Goal: Task Accomplishment & Management: Manage account settings

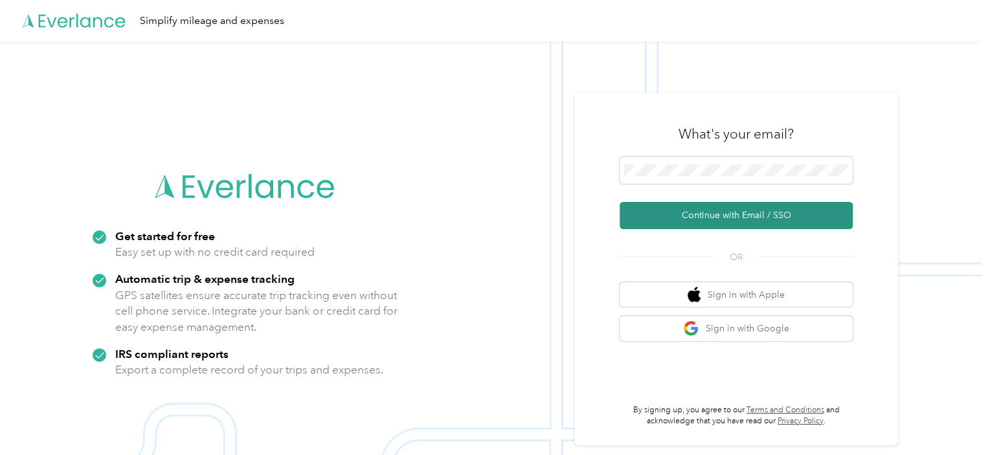
click at [711, 213] on button "Continue with Email / SSO" at bounding box center [735, 215] width 233 height 27
click at [723, 212] on button "Continue with Email / SSO" at bounding box center [735, 215] width 233 height 27
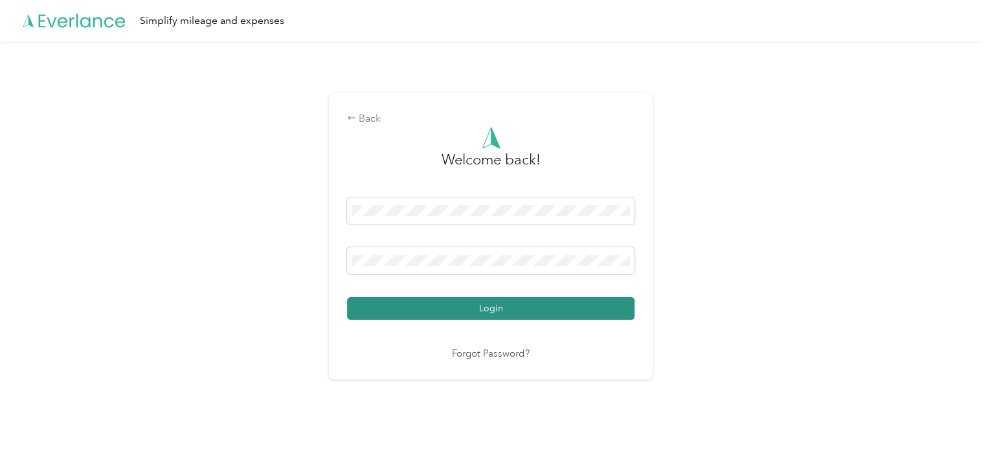
click at [500, 307] on button "Login" at bounding box center [490, 308] width 287 height 23
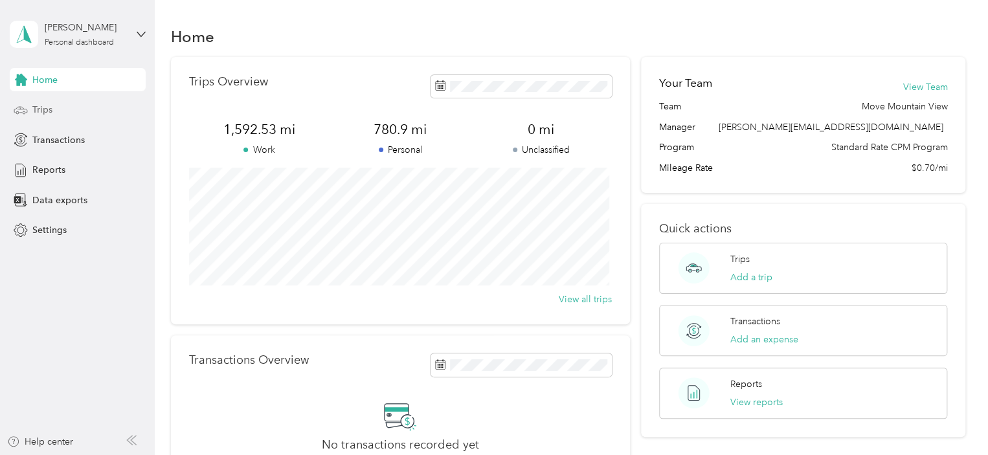
click at [41, 114] on span "Trips" at bounding box center [42, 110] width 20 height 14
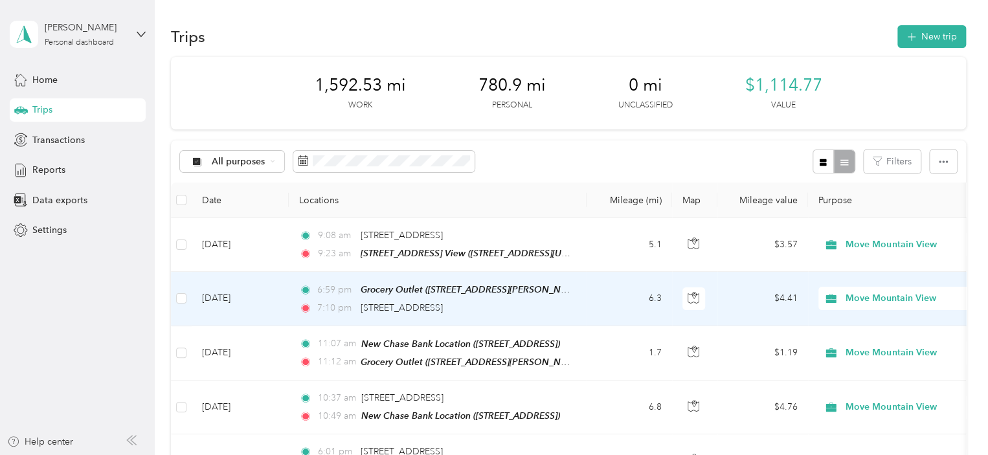
drag, startPoint x: 919, startPoint y: 298, endPoint x: 907, endPoint y: 302, distance: 12.9
click at [918, 300] on span "Move Mountain View" at bounding box center [904, 298] width 118 height 14
click at [869, 346] on li "Personal" at bounding box center [898, 344] width 161 height 23
click at [860, 300] on span "Personal" at bounding box center [904, 298] width 118 height 14
click at [867, 311] on li "Move Mountain View" at bounding box center [898, 318] width 161 height 23
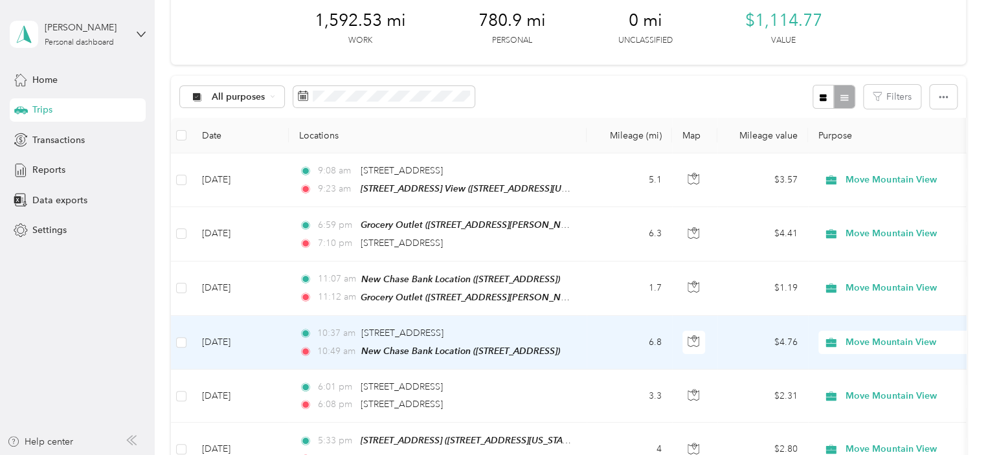
scroll to position [129, 0]
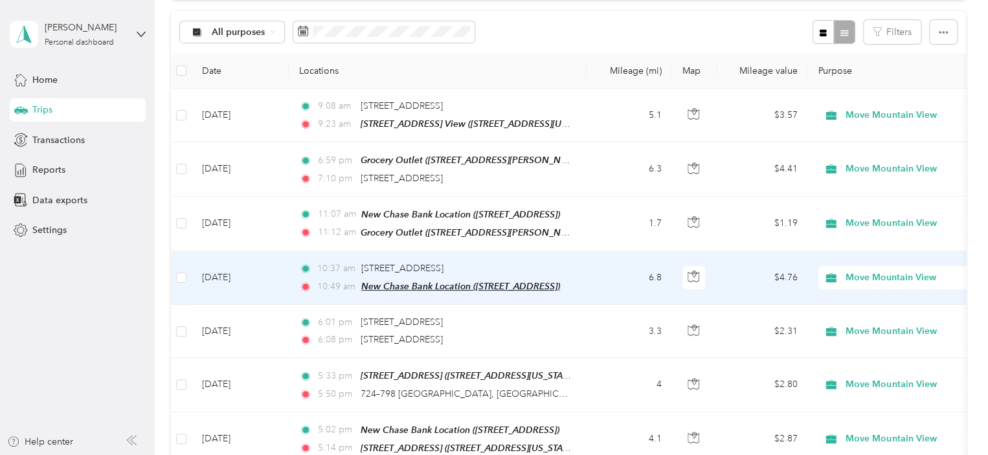
click at [434, 284] on span "New Chase Bank Location ([STREET_ADDRESS])" at bounding box center [460, 286] width 199 height 10
click at [397, 253] on button "Edit Place" at bounding box center [401, 251] width 74 height 23
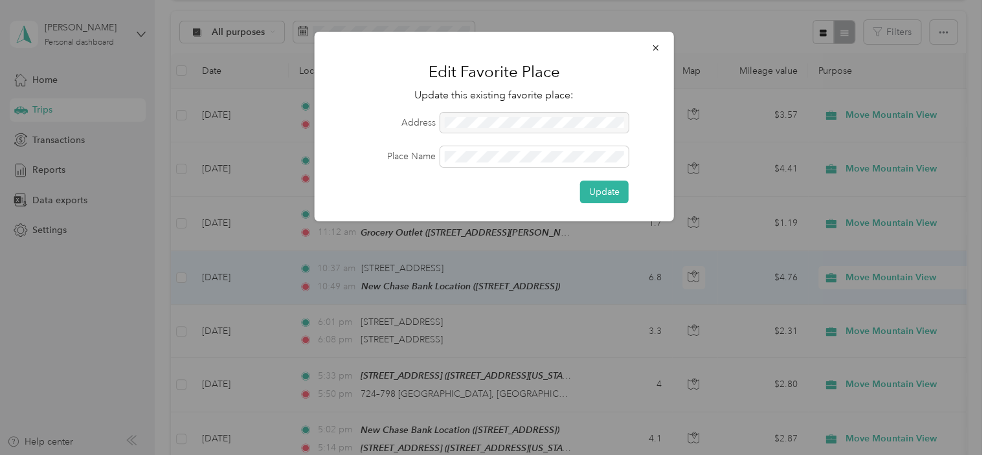
click at [445, 120] on div at bounding box center [534, 123] width 188 height 21
click at [454, 124] on div at bounding box center [534, 123] width 188 height 21
click at [612, 118] on div at bounding box center [534, 123] width 188 height 21
click at [439, 157] on div "Place Name" at bounding box center [494, 156] width 323 height 21
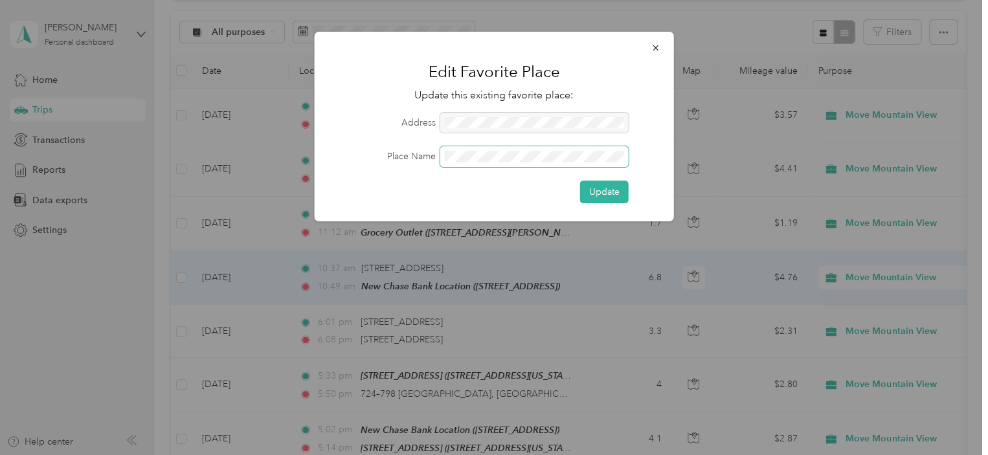
click at [443, 154] on span at bounding box center [534, 156] width 188 height 21
click at [439, 155] on div "Place Name" at bounding box center [494, 156] width 323 height 21
click at [596, 186] on button "Update" at bounding box center [604, 192] width 49 height 23
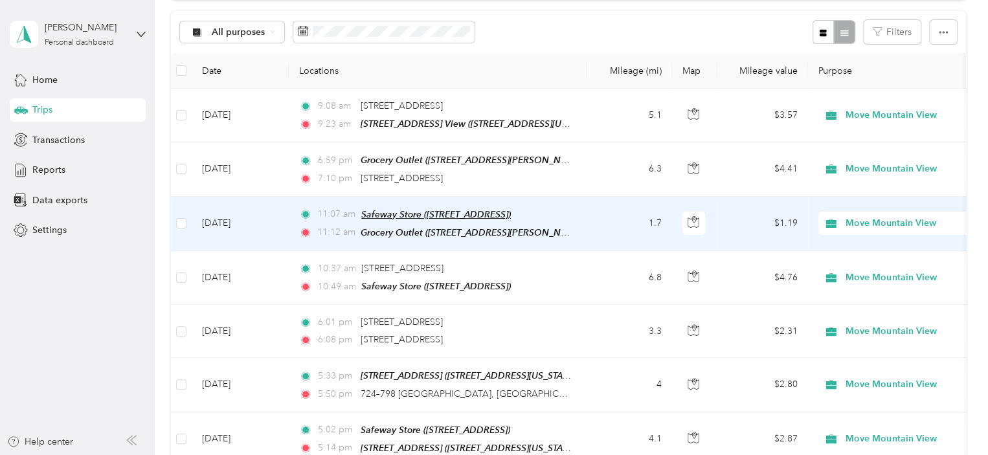
click at [473, 212] on span "Safeway Store ([STREET_ADDRESS])" at bounding box center [436, 214] width 150 height 10
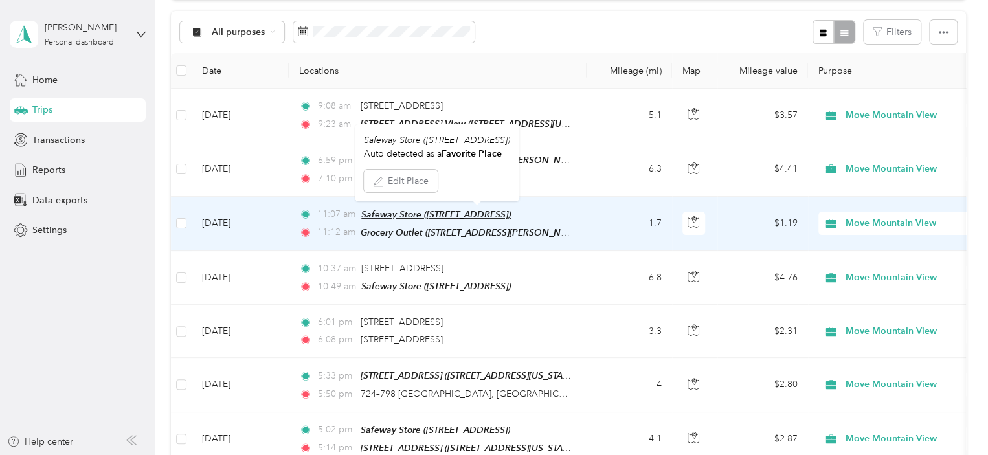
click at [408, 209] on span "Safeway Store ([STREET_ADDRESS])" at bounding box center [436, 214] width 150 height 10
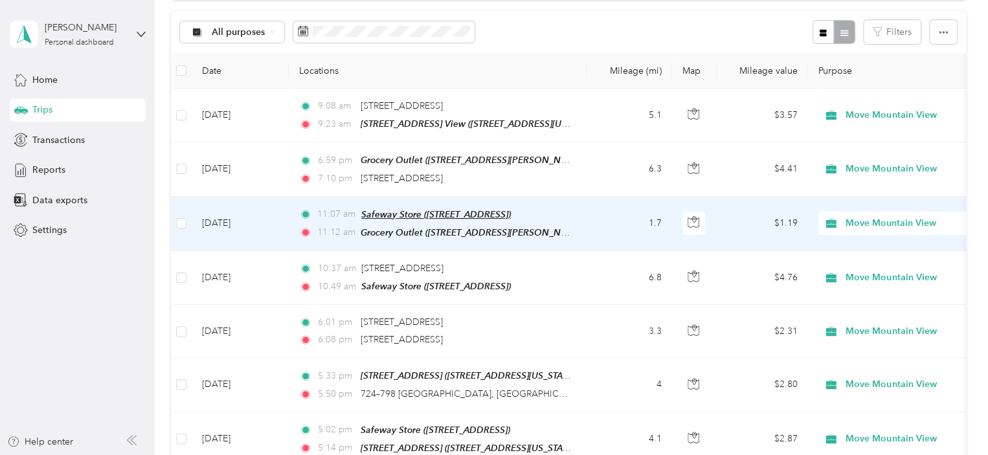
click at [395, 210] on span "Safeway Store ([STREET_ADDRESS])" at bounding box center [436, 214] width 150 height 10
click at [416, 178] on button "Edit Place" at bounding box center [401, 175] width 74 height 23
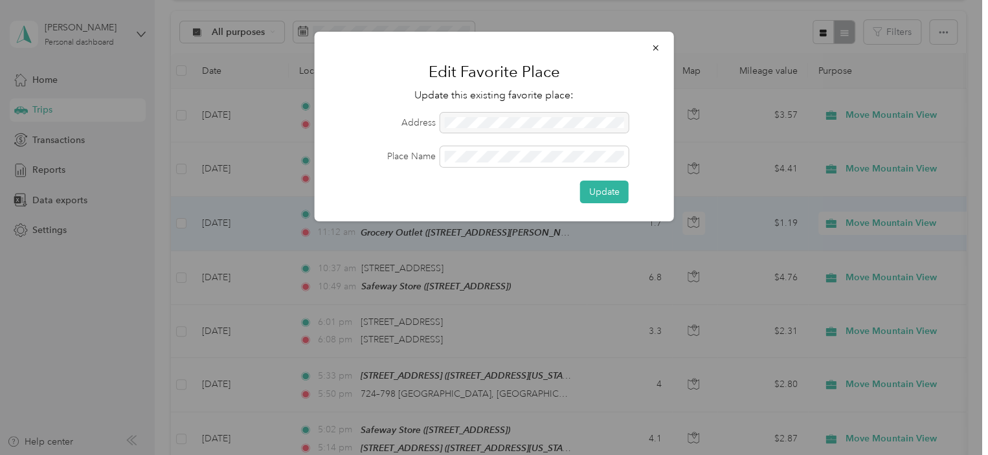
click at [454, 124] on div at bounding box center [534, 123] width 188 height 21
click at [454, 123] on div at bounding box center [534, 123] width 188 height 21
click at [616, 124] on div at bounding box center [534, 123] width 188 height 21
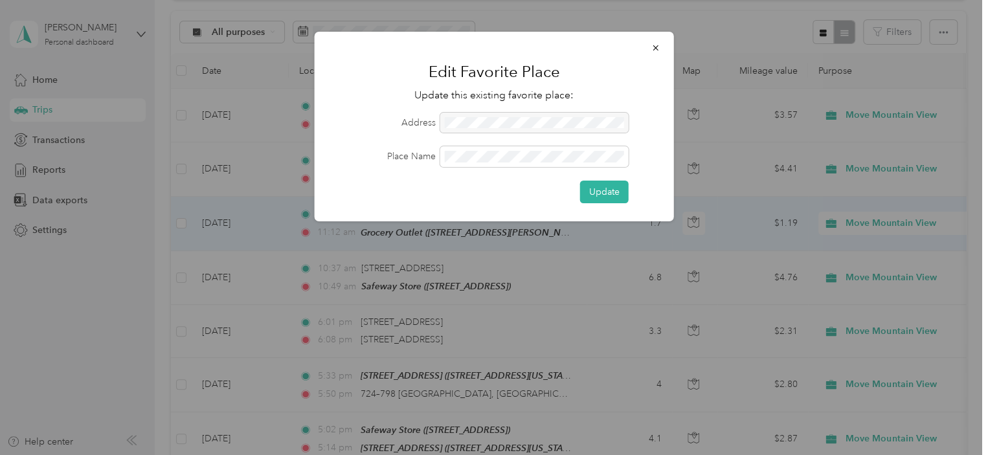
click at [616, 124] on div at bounding box center [534, 123] width 188 height 21
click at [409, 157] on div "Place Name" at bounding box center [494, 156] width 323 height 21
click at [613, 189] on button "Update" at bounding box center [604, 192] width 49 height 23
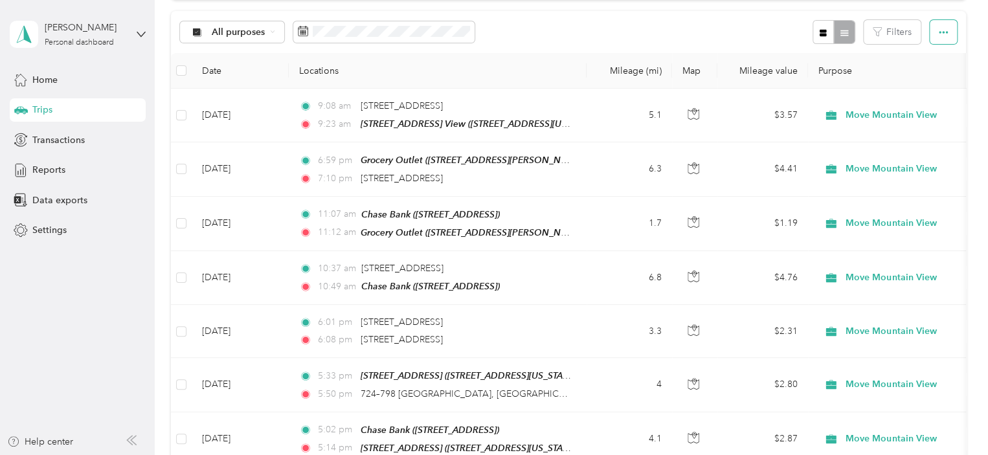
click at [947, 28] on button "button" at bounding box center [942, 32] width 27 height 24
click at [948, 28] on button "button" at bounding box center [942, 32] width 27 height 24
click at [890, 30] on button "Filters" at bounding box center [891, 32] width 57 height 24
click at [891, 27] on button "Filters" at bounding box center [891, 32] width 57 height 24
click at [839, 28] on div at bounding box center [833, 32] width 42 height 24
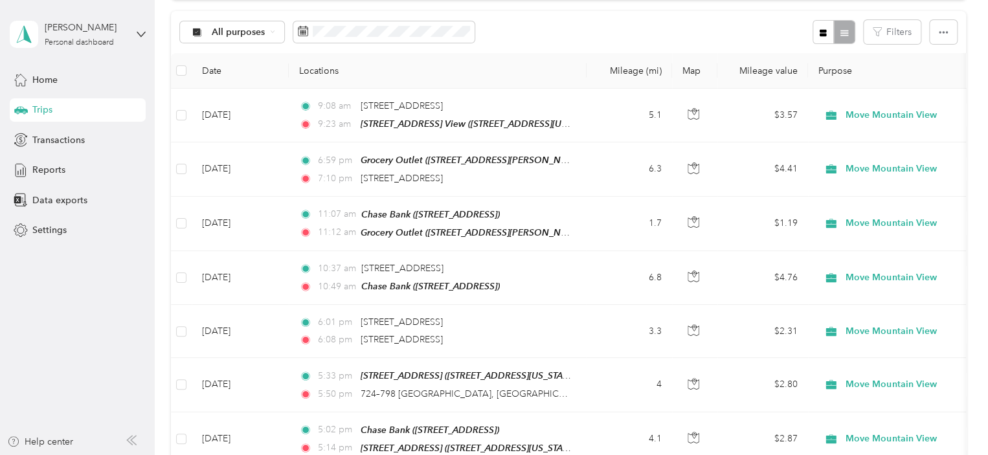
click at [841, 33] on div at bounding box center [833, 32] width 42 height 24
click at [818, 30] on icon "button" at bounding box center [822, 32] width 9 height 9
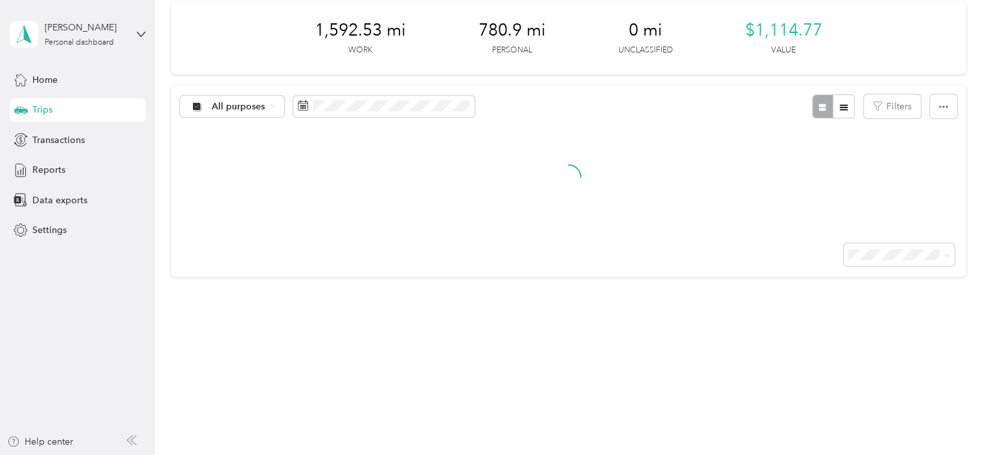
scroll to position [129, 0]
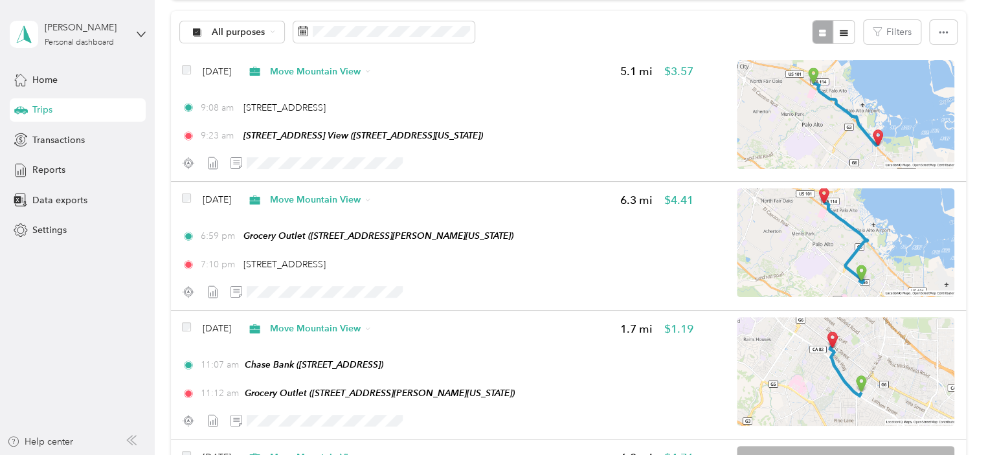
click at [821, 33] on div at bounding box center [833, 32] width 42 height 24
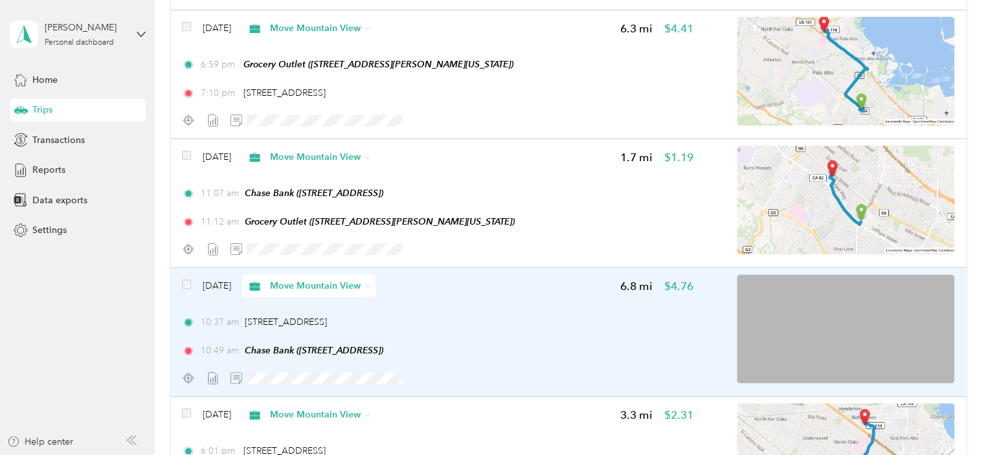
scroll to position [324, 0]
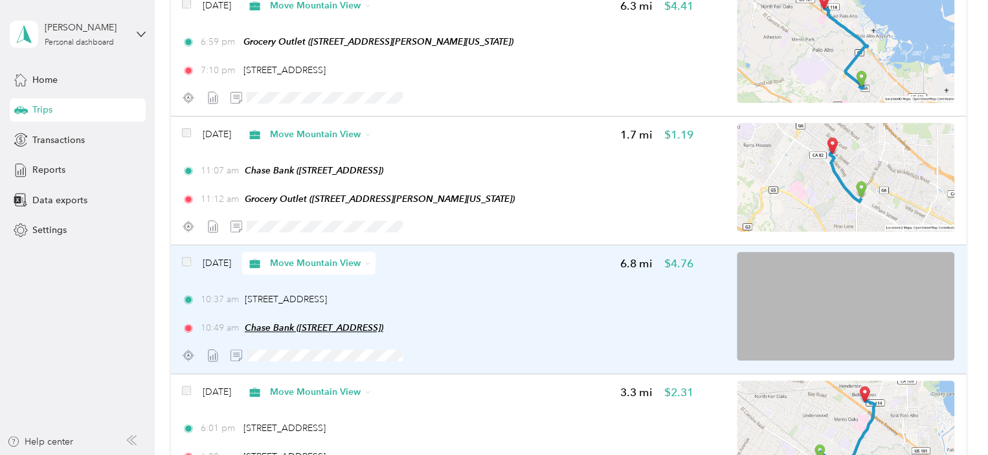
click at [288, 328] on span "Chase Bank ([STREET_ADDRESS])" at bounding box center [314, 327] width 139 height 10
click at [185, 354] on icon at bounding box center [188, 355] width 13 height 13
click at [259, 360] on span at bounding box center [316, 355] width 181 height 23
click at [217, 350] on icon at bounding box center [212, 355] width 13 height 13
click at [308, 294] on span "[STREET_ADDRESS]" at bounding box center [286, 299] width 82 height 11
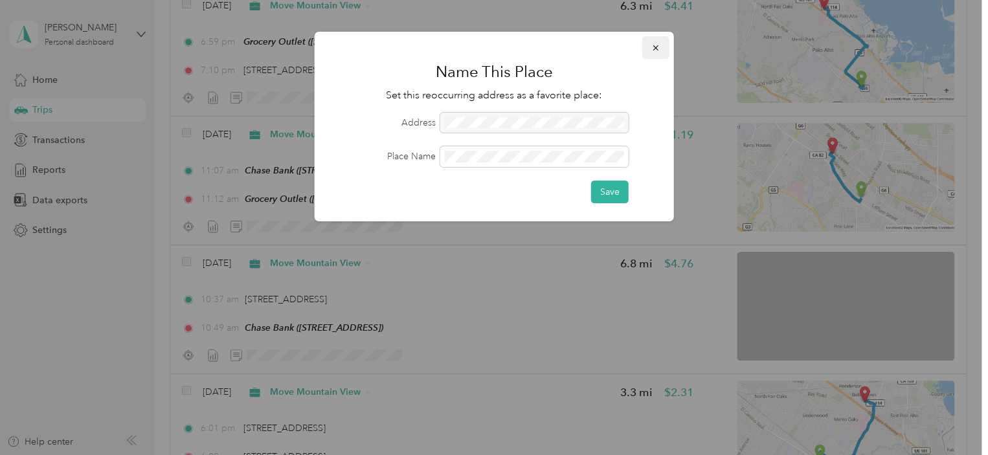
click at [654, 40] on button "button" at bounding box center [655, 47] width 27 height 23
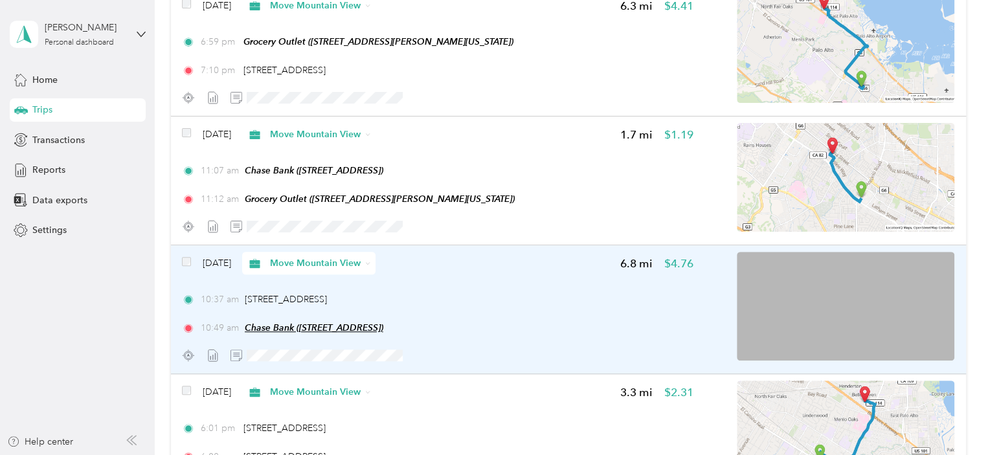
click at [278, 331] on span "Chase Bank ([STREET_ADDRESS])" at bounding box center [314, 327] width 139 height 10
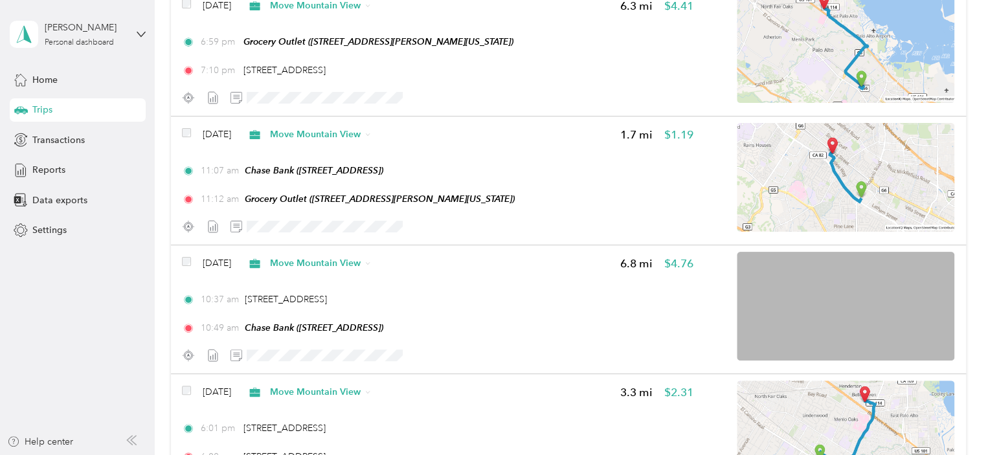
click at [283, 292] on button "Edit Place" at bounding box center [285, 289] width 74 height 23
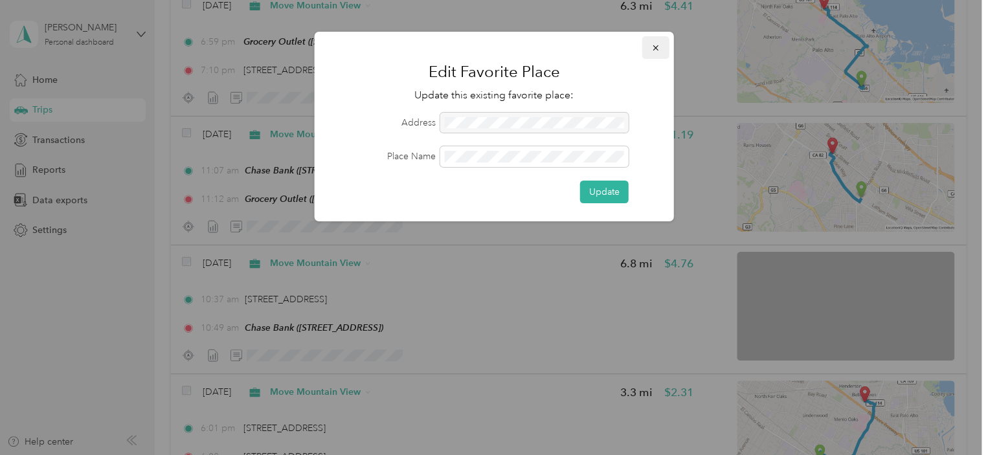
click at [654, 49] on icon "button" at bounding box center [654, 47] width 5 height 5
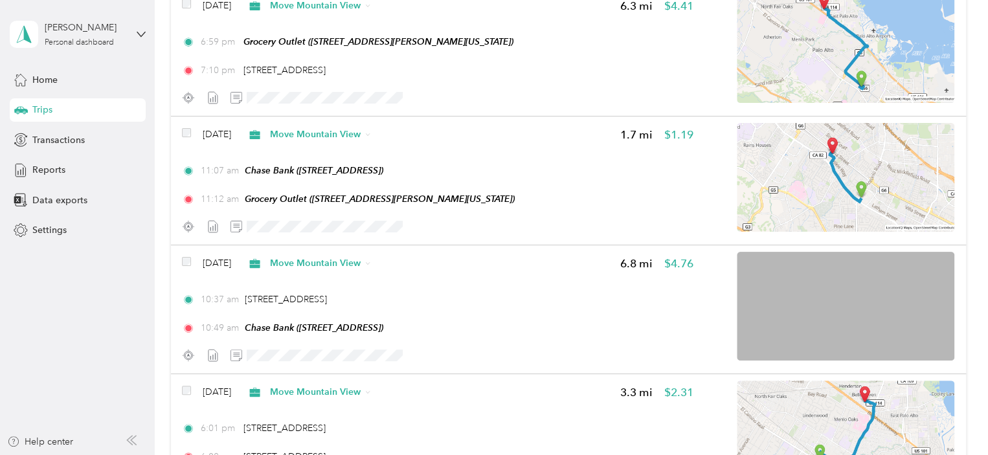
click at [39, 107] on span "Trips" at bounding box center [42, 110] width 20 height 14
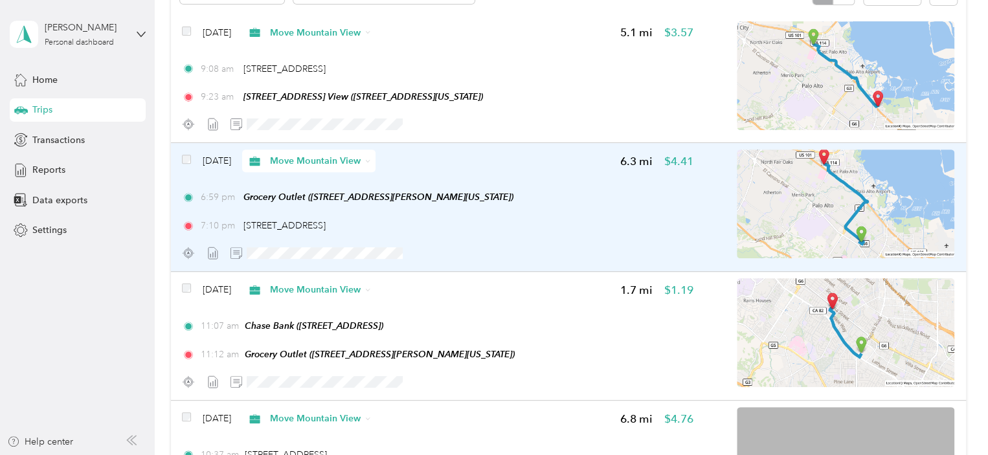
scroll to position [0, 0]
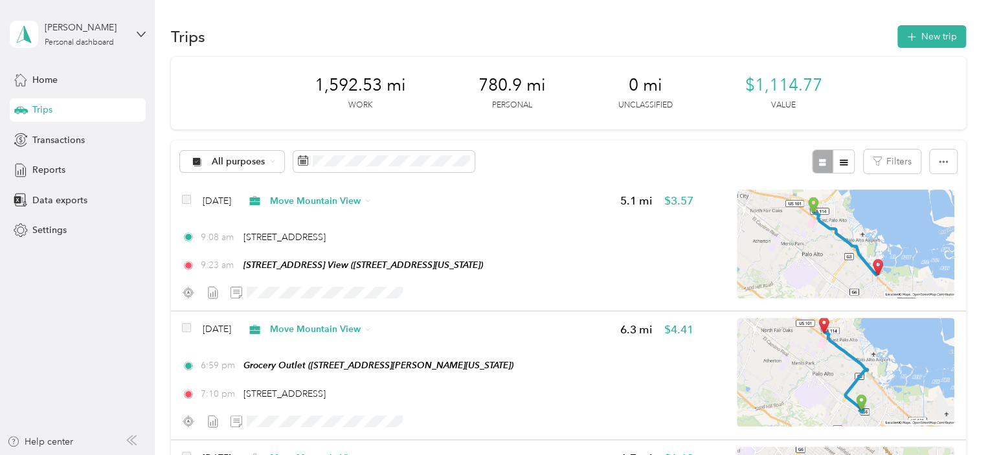
click at [816, 160] on div at bounding box center [833, 162] width 42 height 24
click at [817, 164] on div at bounding box center [833, 162] width 42 height 24
click at [841, 164] on icon "button" at bounding box center [843, 162] width 8 height 6
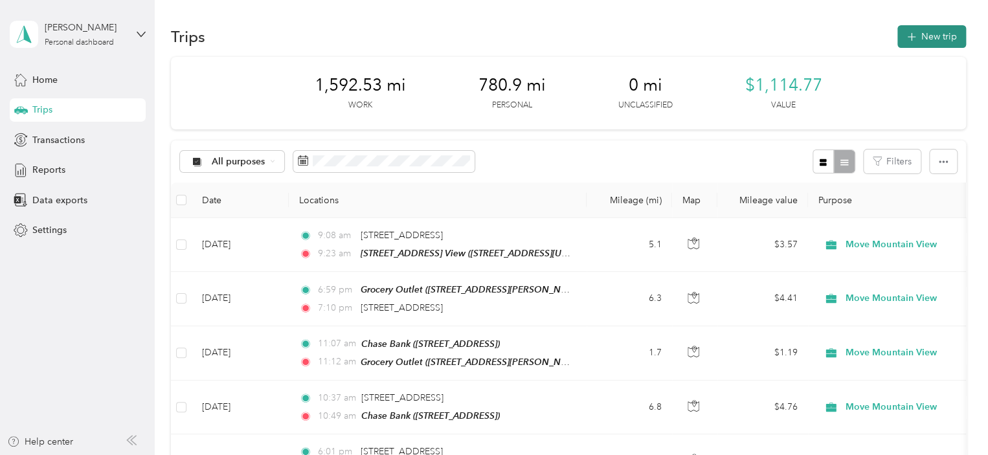
click at [920, 36] on button "New trip" at bounding box center [931, 36] width 69 height 23
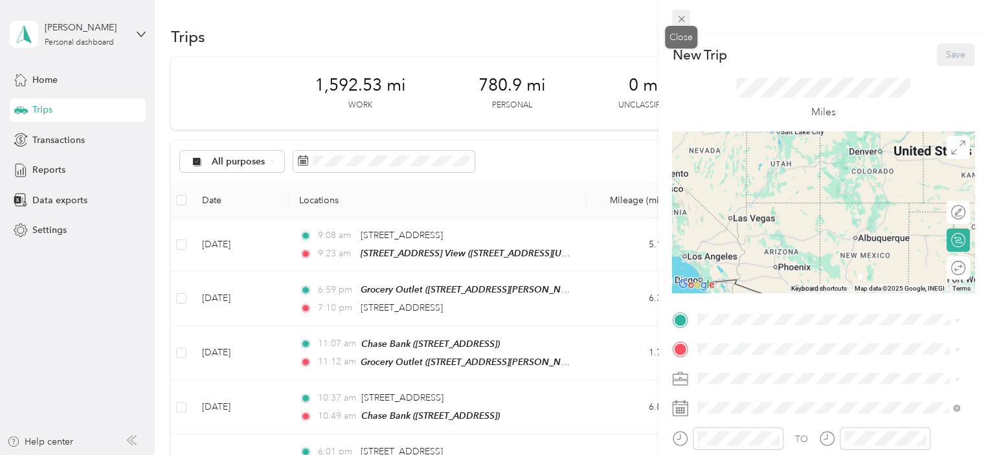
click at [682, 15] on icon at bounding box center [681, 19] width 11 height 11
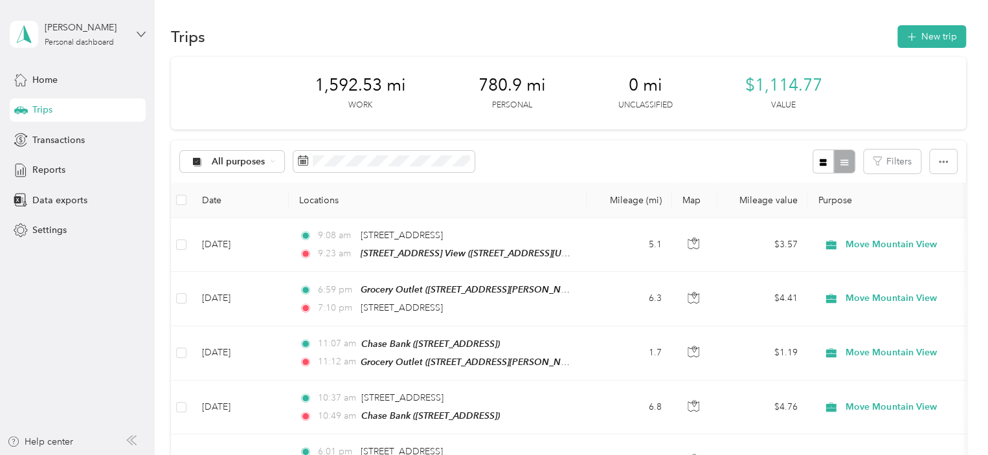
click at [140, 32] on icon at bounding box center [141, 34] width 9 height 9
click at [147, 32] on aside "[PERSON_NAME] Personal dashboard Home Trips Transactions Reports Data exports S…" at bounding box center [77, 227] width 155 height 455
click at [50, 79] on span "Home" at bounding box center [44, 80] width 25 height 14
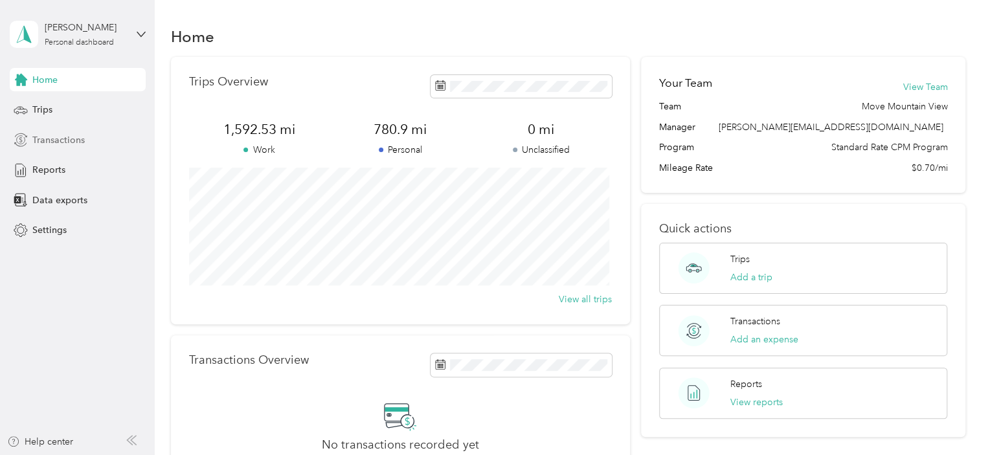
click at [53, 138] on span "Transactions" at bounding box center [58, 140] width 52 height 14
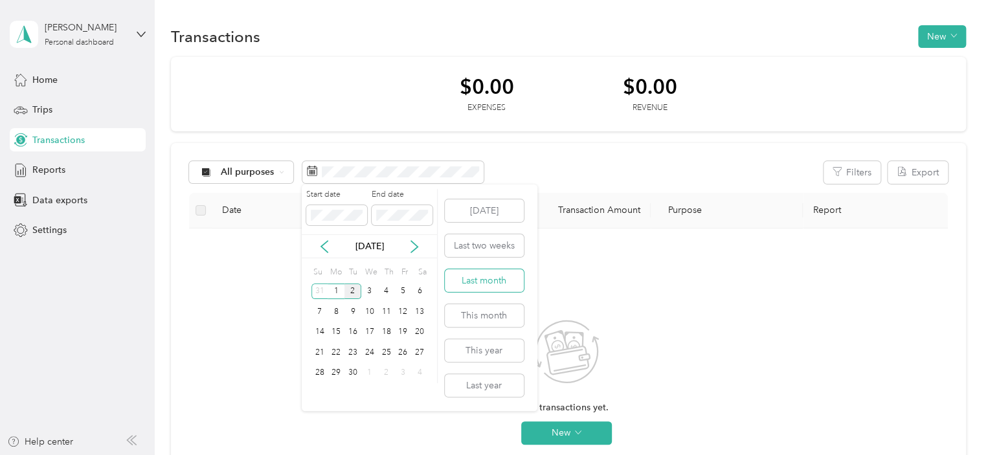
click at [480, 276] on button "Last month" at bounding box center [484, 280] width 79 height 23
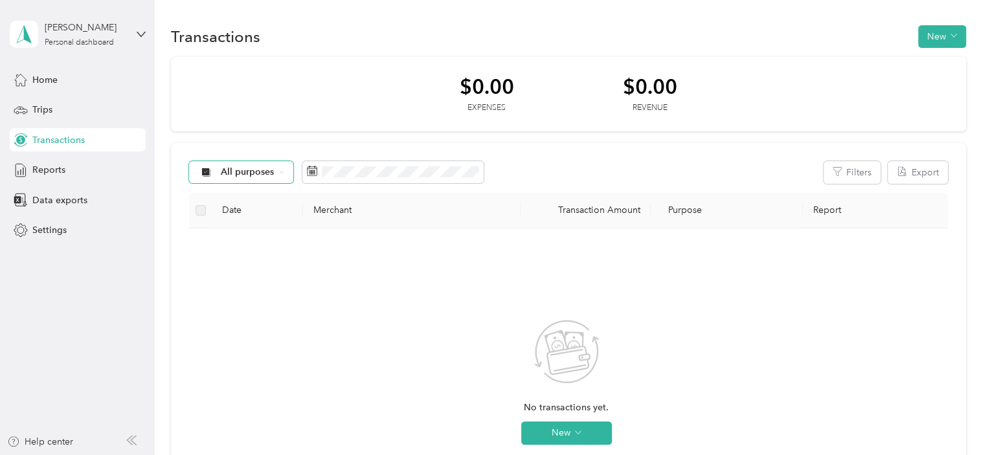
click at [249, 168] on span "All purposes" at bounding box center [248, 172] width 54 height 9
click at [247, 168] on span "All purposes" at bounding box center [248, 172] width 54 height 9
drag, startPoint x: 895, startPoint y: 352, endPoint x: 888, endPoint y: 337, distance: 16.8
click at [895, 351] on div "No transactions yet. New" at bounding box center [566, 393] width 734 height 308
click at [40, 166] on span "Reports" at bounding box center [48, 170] width 33 height 14
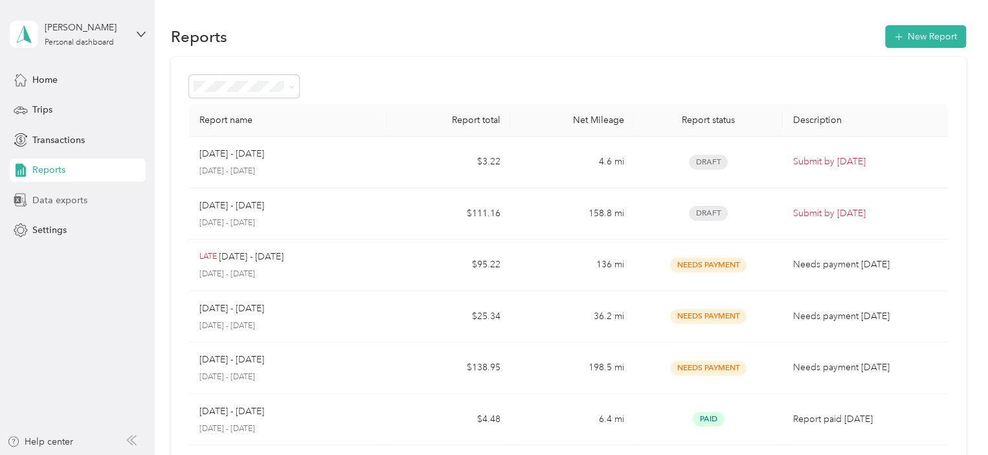
click at [61, 199] on span "Data exports" at bounding box center [59, 201] width 55 height 14
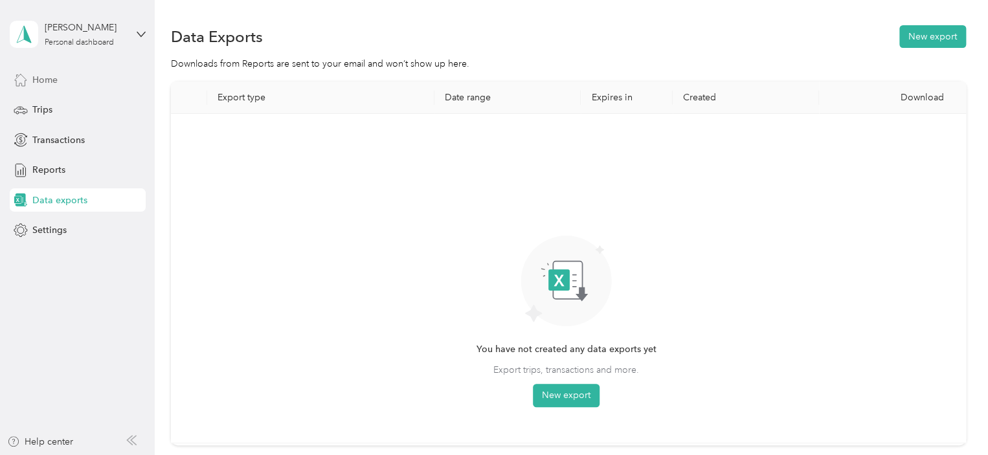
click at [47, 82] on span "Home" at bounding box center [44, 80] width 25 height 14
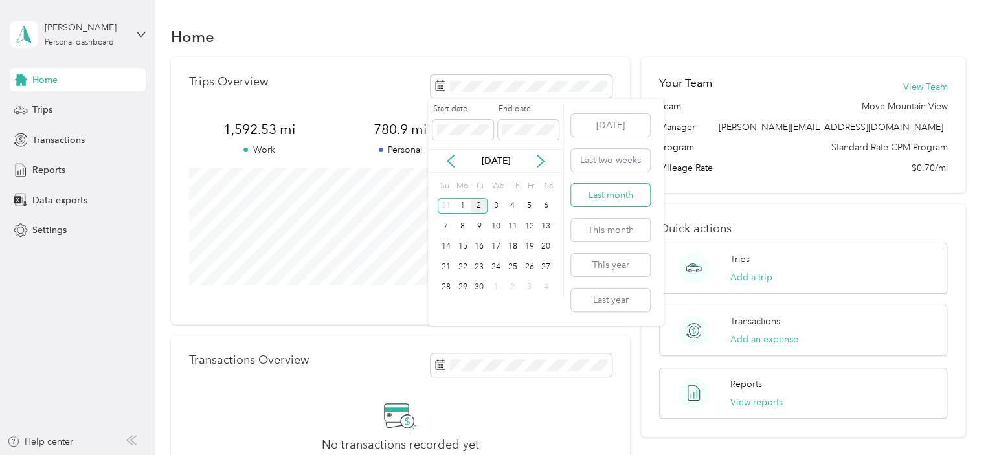
click at [617, 195] on button "Last month" at bounding box center [610, 195] width 79 height 23
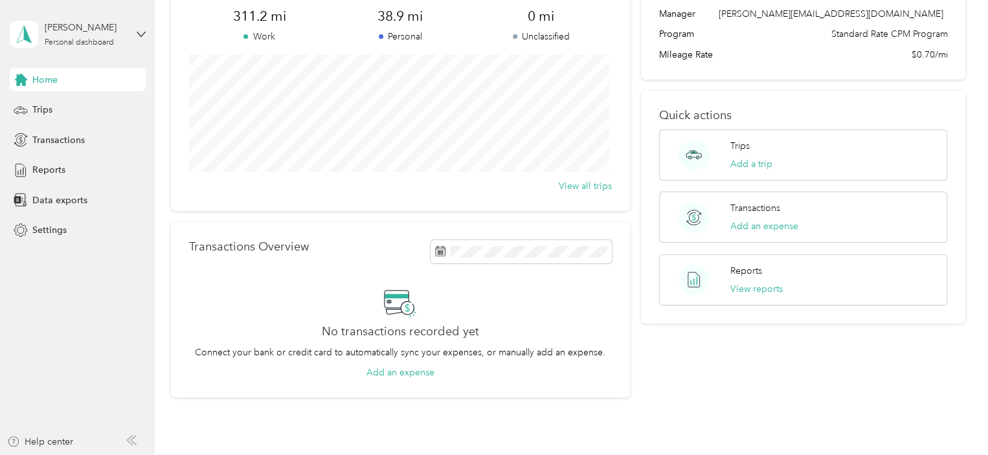
scroll to position [129, 0]
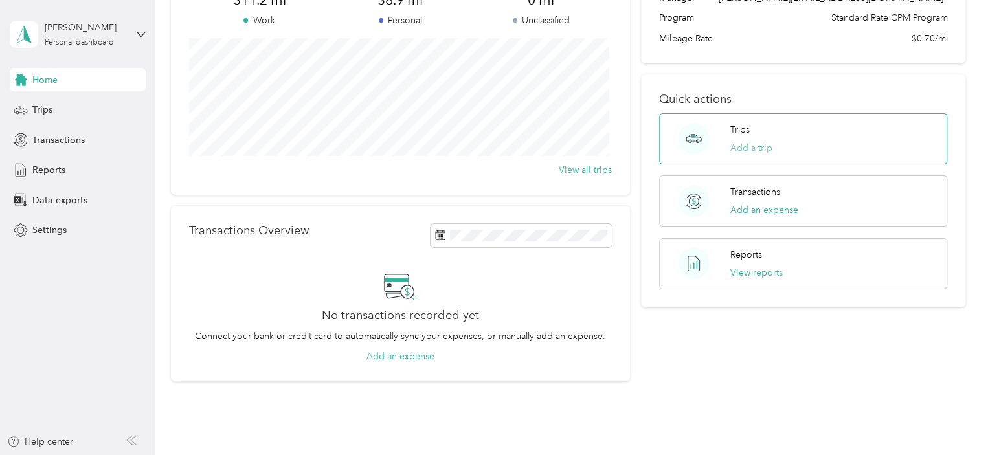
click at [752, 148] on button "Add a trip" at bounding box center [751, 148] width 42 height 14
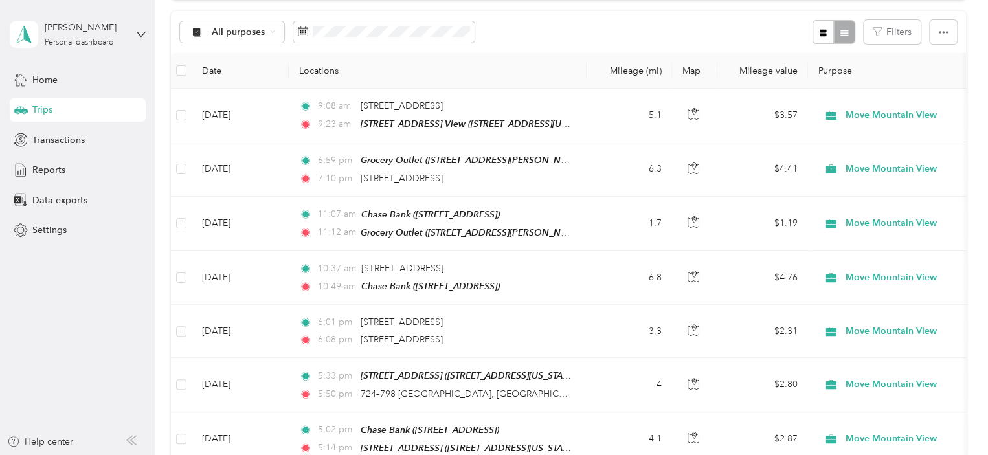
click at [323, 72] on th "Locations" at bounding box center [438, 71] width 298 height 36
click at [895, 33] on button "Filters" at bounding box center [891, 32] width 57 height 24
click at [946, 67] on th "Purpose" at bounding box center [898, 71] width 181 height 36
click at [939, 28] on icon "button" at bounding box center [943, 32] width 9 height 9
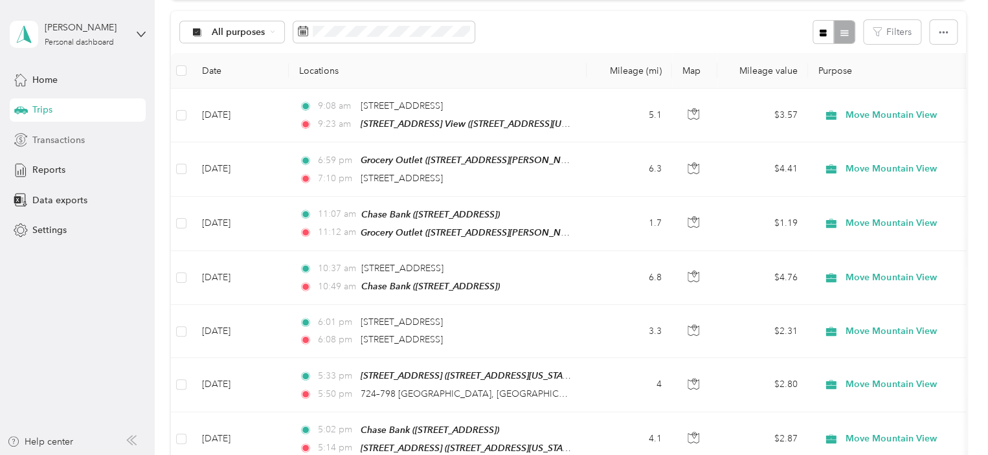
click at [41, 139] on span "Transactions" at bounding box center [58, 140] width 52 height 14
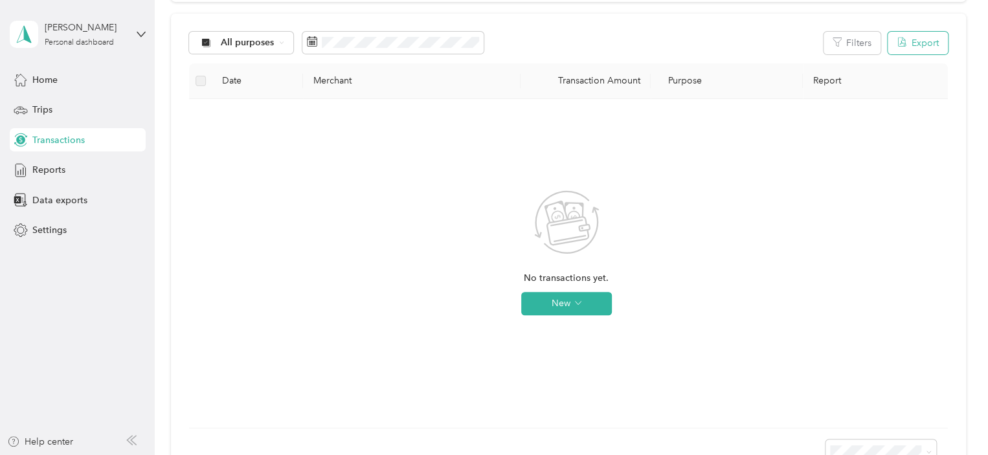
click at [909, 39] on button "Export" at bounding box center [917, 43] width 60 height 23
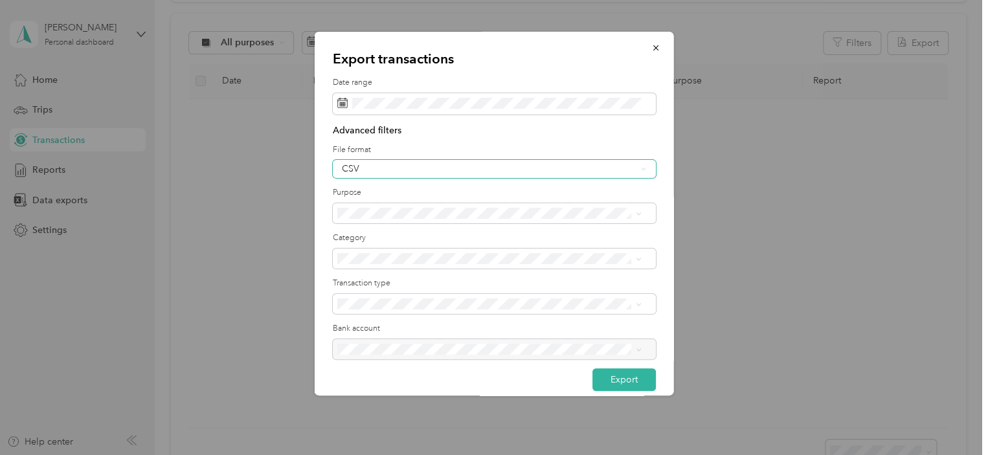
click at [368, 171] on div "CSV" at bounding box center [489, 168] width 295 height 9
click at [349, 232] on div "PDF" at bounding box center [488, 237] width 295 height 14
click at [328, 306] on div "Export transactions Date range Advanced filters File format PDF Purpose Categor…" at bounding box center [494, 214] width 359 height 364
click at [651, 43] on span "button" at bounding box center [655, 47] width 9 height 11
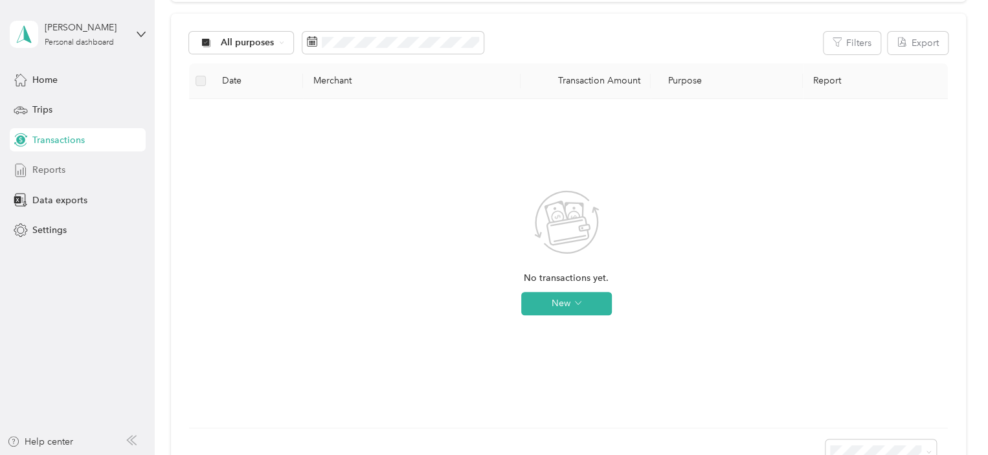
click at [41, 171] on span "Reports" at bounding box center [48, 170] width 33 height 14
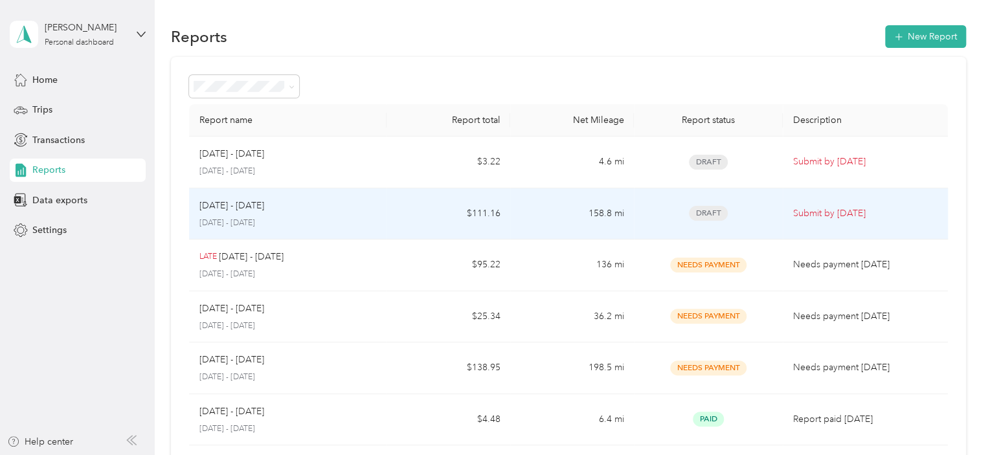
click at [230, 209] on p "[DATE] - [DATE]" at bounding box center [231, 206] width 65 height 14
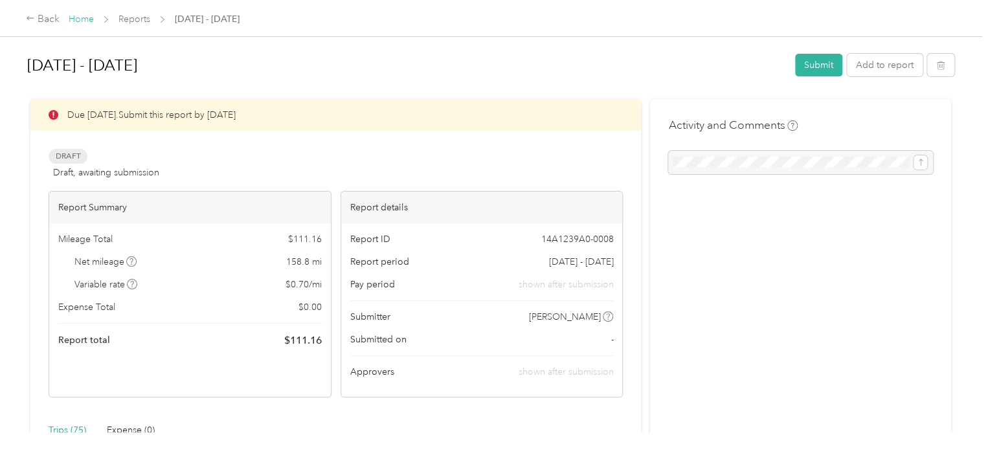
click at [74, 17] on link "Home" at bounding box center [81, 19] width 25 height 11
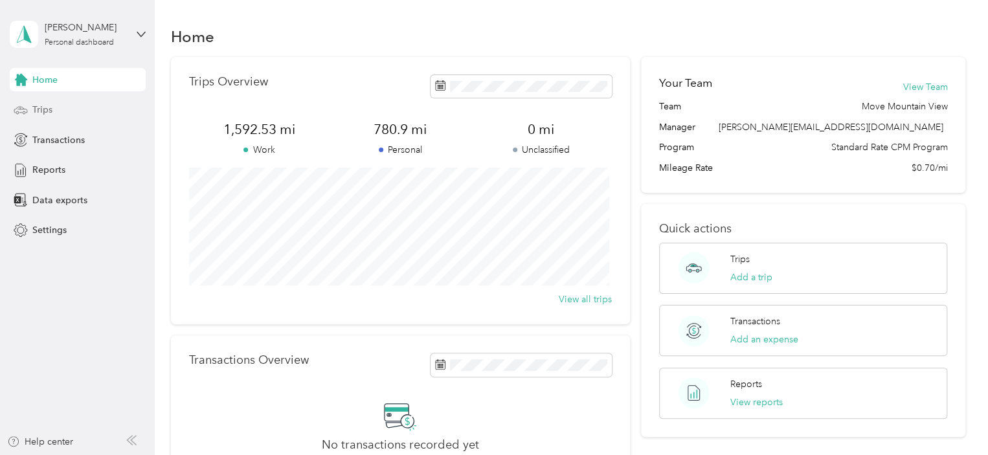
click at [28, 106] on div "Trips" at bounding box center [78, 109] width 136 height 23
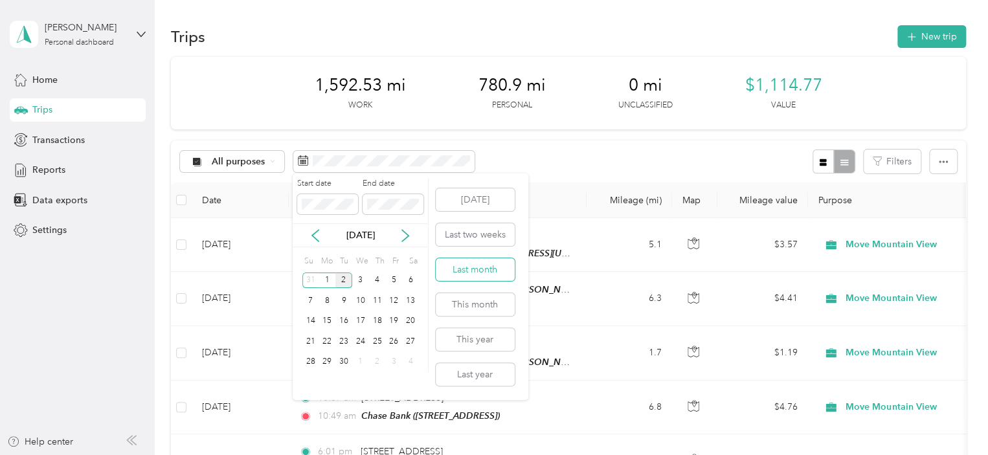
click at [474, 268] on button "Last month" at bounding box center [475, 269] width 79 height 23
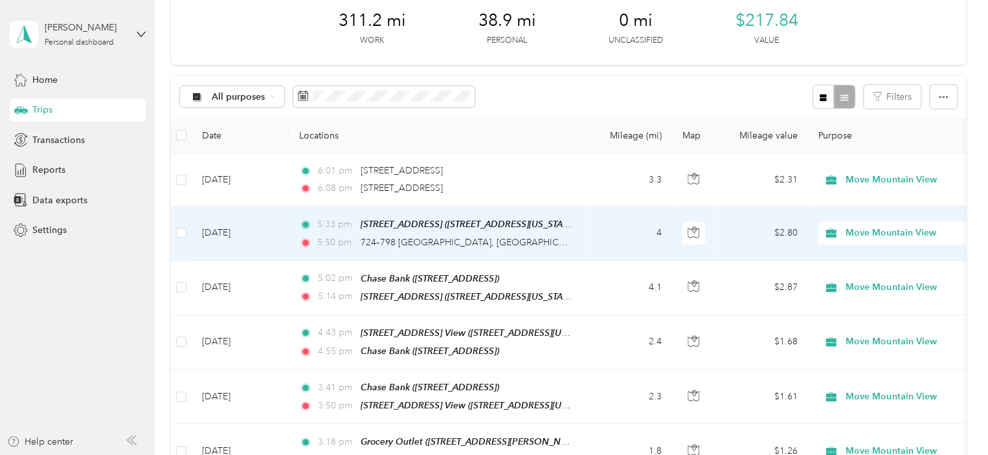
scroll to position [129, 0]
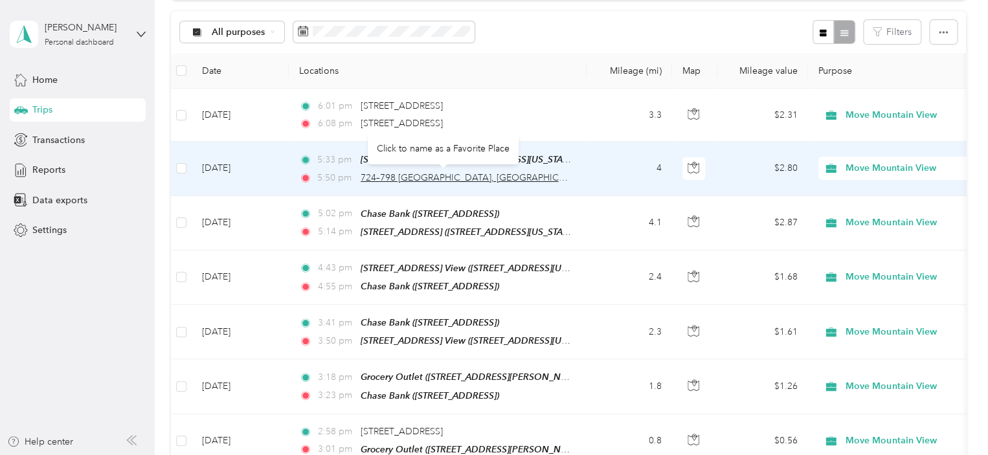
click at [431, 174] on span "724–798 [GEOGRAPHIC_DATA], [GEOGRAPHIC_DATA], [GEOGRAPHIC_DATA]" at bounding box center [525, 177] width 328 height 11
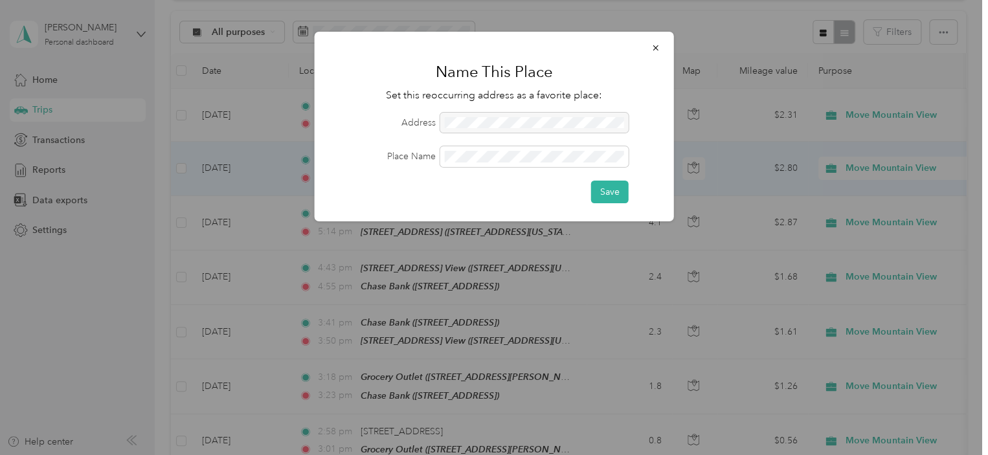
click at [465, 117] on div at bounding box center [534, 123] width 188 height 21
click at [480, 122] on div at bounding box center [534, 123] width 188 height 21
click at [457, 124] on div at bounding box center [534, 123] width 188 height 21
click at [625, 120] on div at bounding box center [534, 123] width 188 height 21
click at [485, 116] on div at bounding box center [534, 123] width 188 height 21
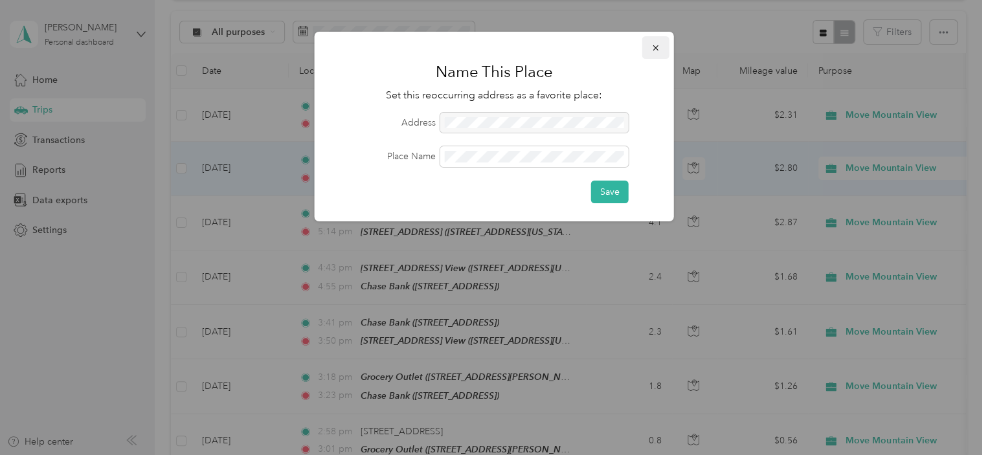
click at [655, 47] on icon "button" at bounding box center [655, 47] width 9 height 9
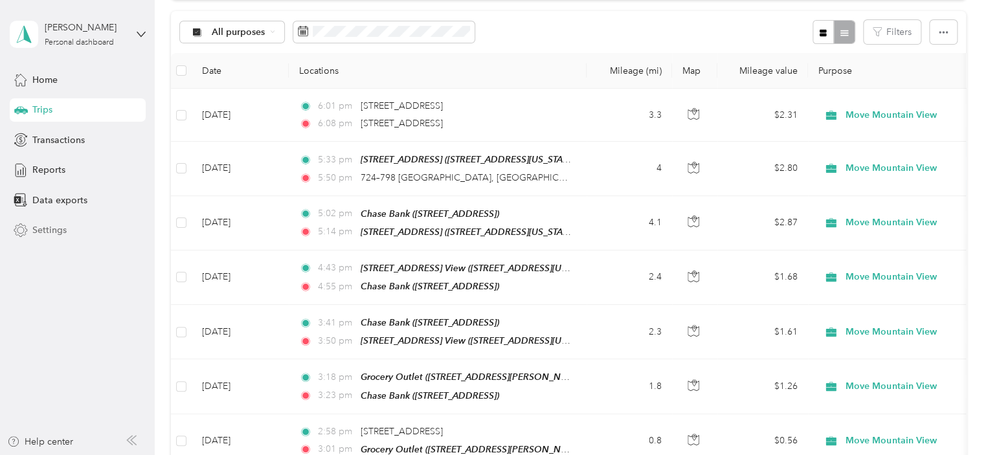
click at [28, 230] on div "Settings" at bounding box center [78, 230] width 136 height 23
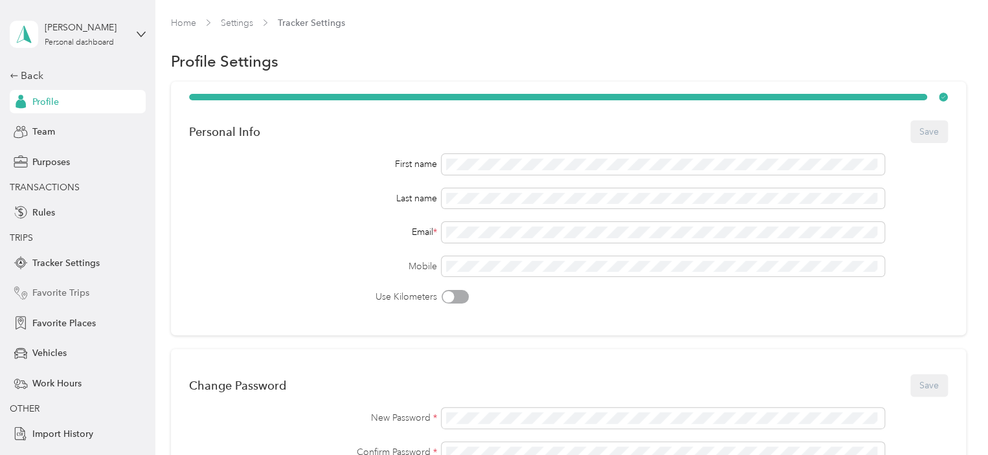
click at [61, 295] on span "Favorite Trips" at bounding box center [60, 293] width 57 height 14
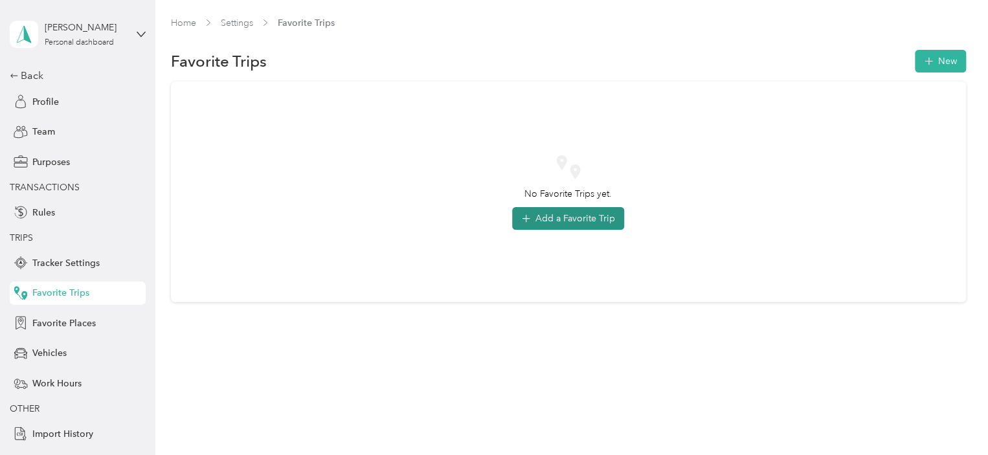
click at [572, 219] on button "Add a Favorite Trip" at bounding box center [568, 218] width 112 height 23
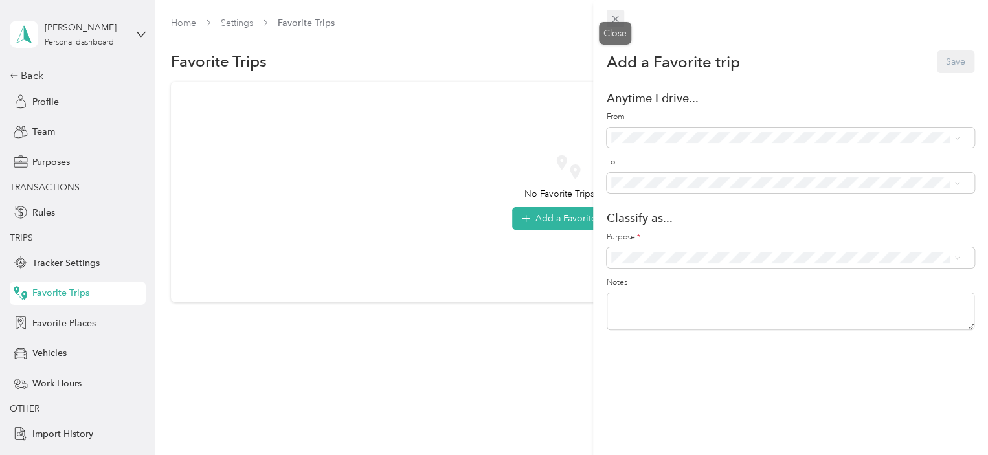
click at [614, 16] on icon at bounding box center [615, 19] width 11 height 11
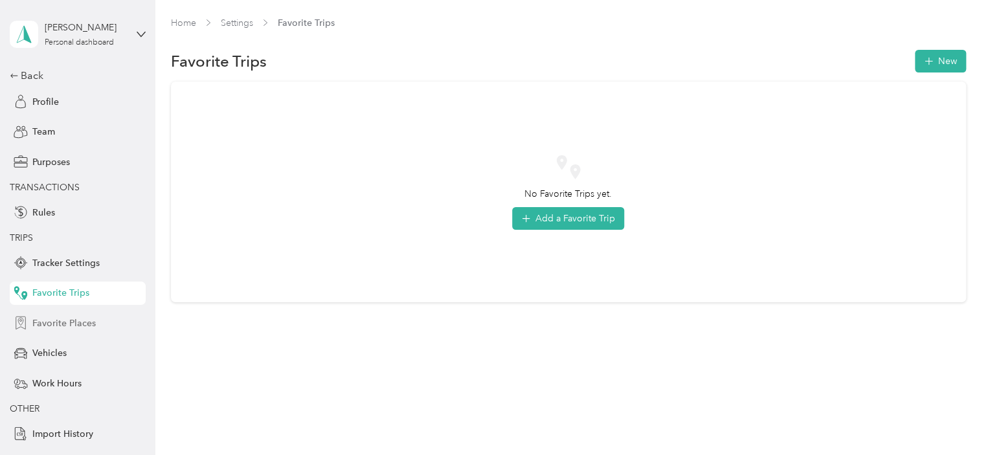
click at [54, 324] on span "Favorite Places" at bounding box center [63, 324] width 63 height 14
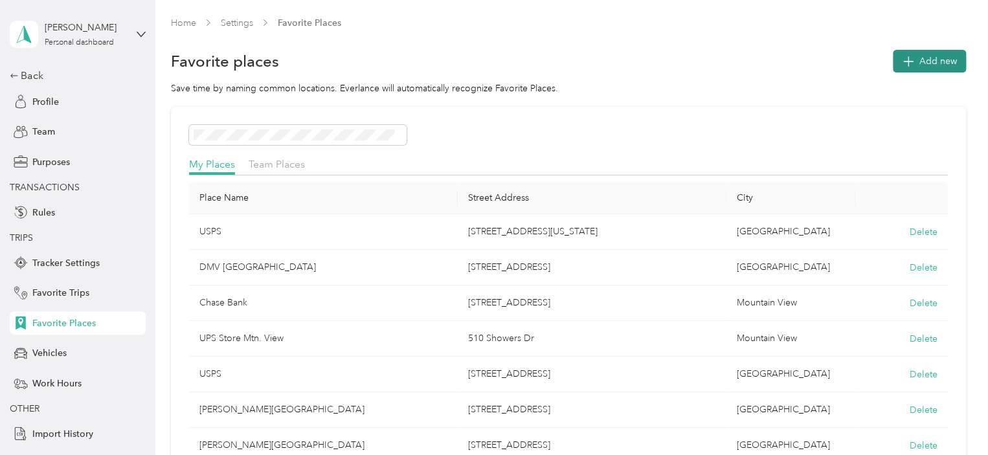
click at [931, 56] on span "Add new" at bounding box center [938, 61] width 38 height 14
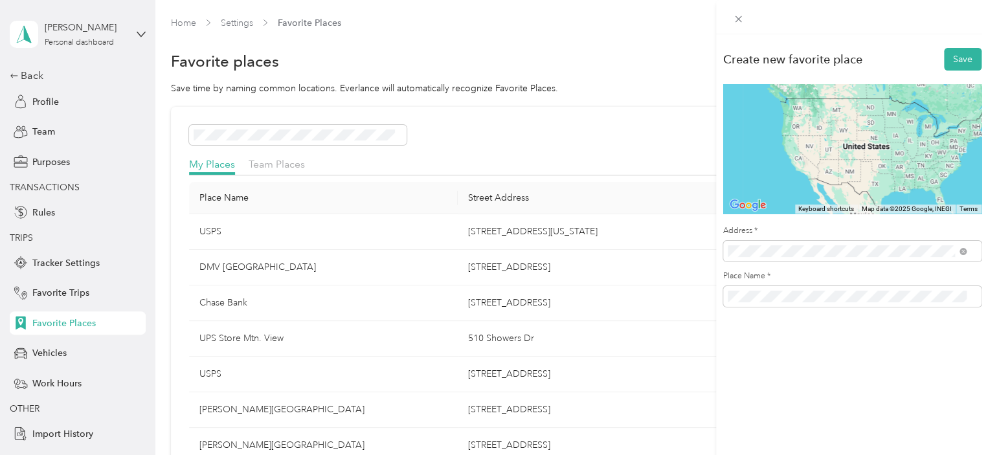
click at [790, 298] on span "[STREET_ADDRESS][US_STATE]" at bounding box center [815, 298] width 129 height 12
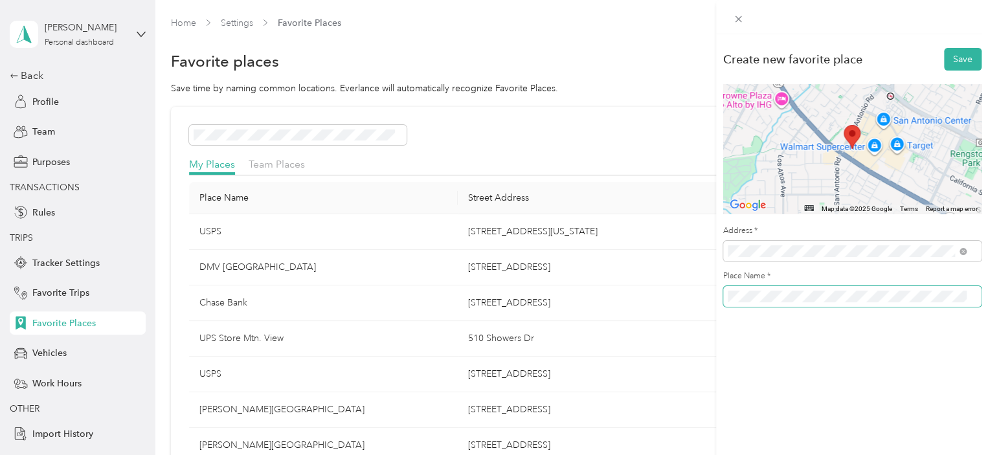
click at [713, 298] on div "Create new favorite place Save ← Move left → Move right ↑ Move up ↓ Move down +…" at bounding box center [494, 227] width 988 height 455
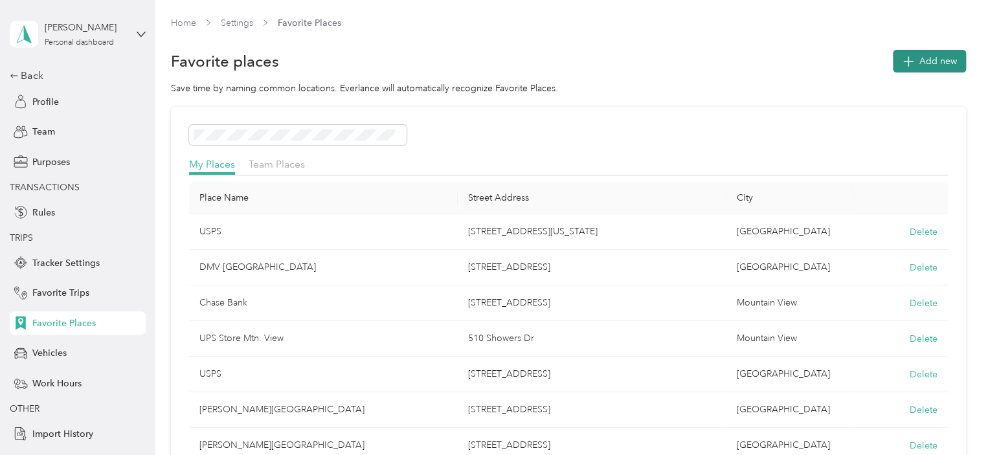
click at [929, 60] on span "Add new" at bounding box center [938, 61] width 38 height 14
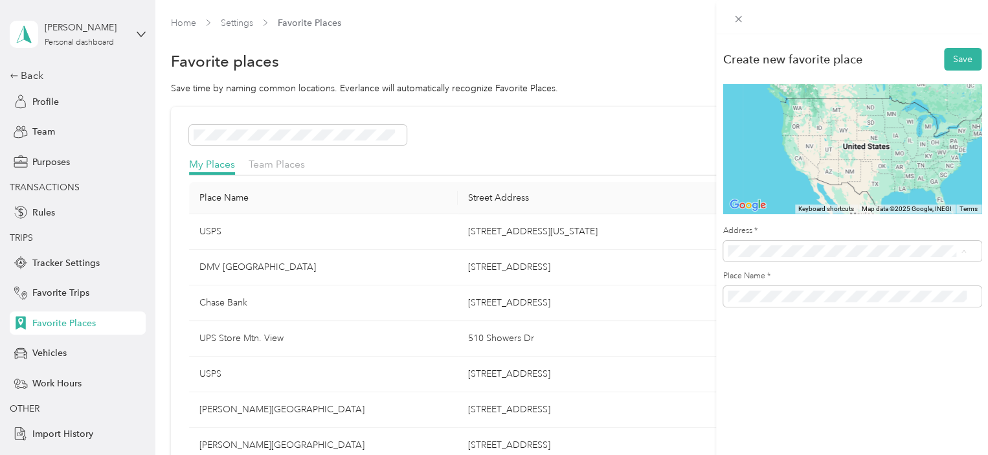
click at [856, 232] on label "Address *" at bounding box center [852, 231] width 258 height 12
click at [795, 300] on span "[STREET_ADDRESS][US_STATE]" at bounding box center [815, 294] width 129 height 12
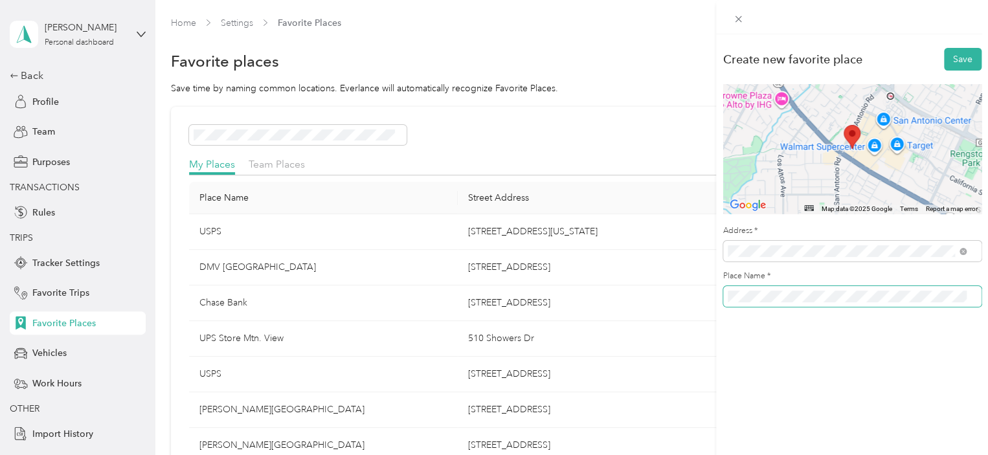
click at [710, 297] on div "Create new favorite place Save ← Move left → Move right ↑ Move up ↓ Move down +…" at bounding box center [494, 227] width 988 height 455
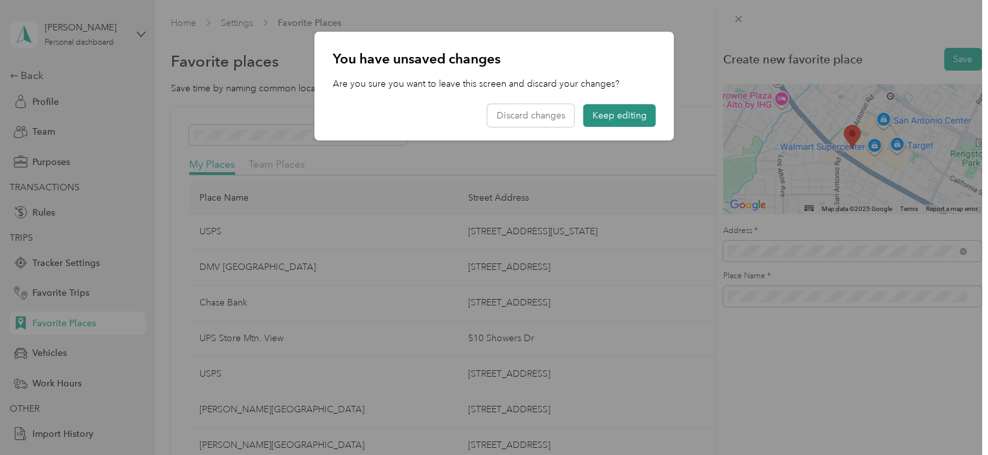
click at [627, 108] on button "Keep editing" at bounding box center [619, 115] width 72 height 23
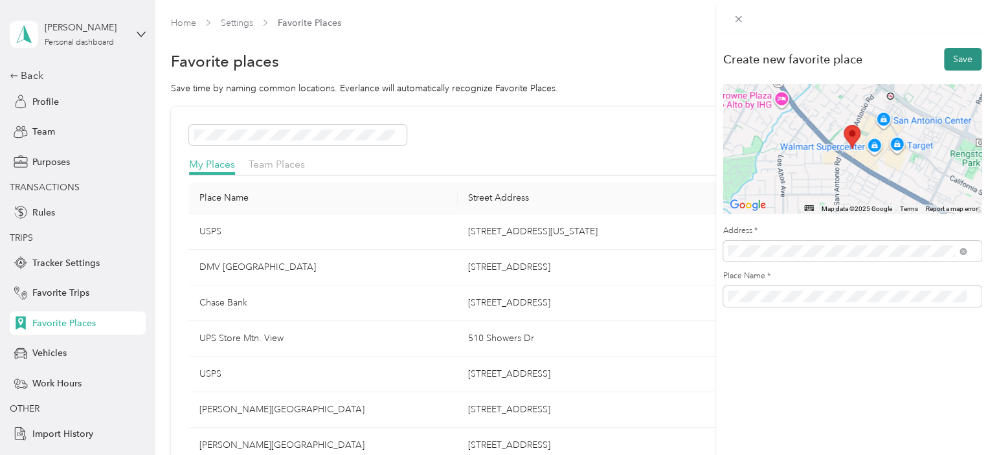
click at [959, 59] on button "Save" at bounding box center [963, 59] width 38 height 23
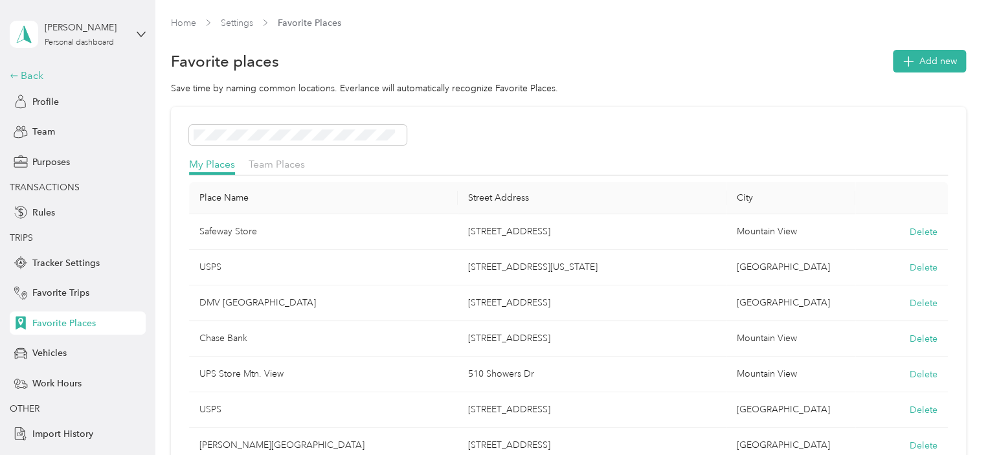
click at [28, 72] on div "Back" at bounding box center [74, 76] width 129 height 16
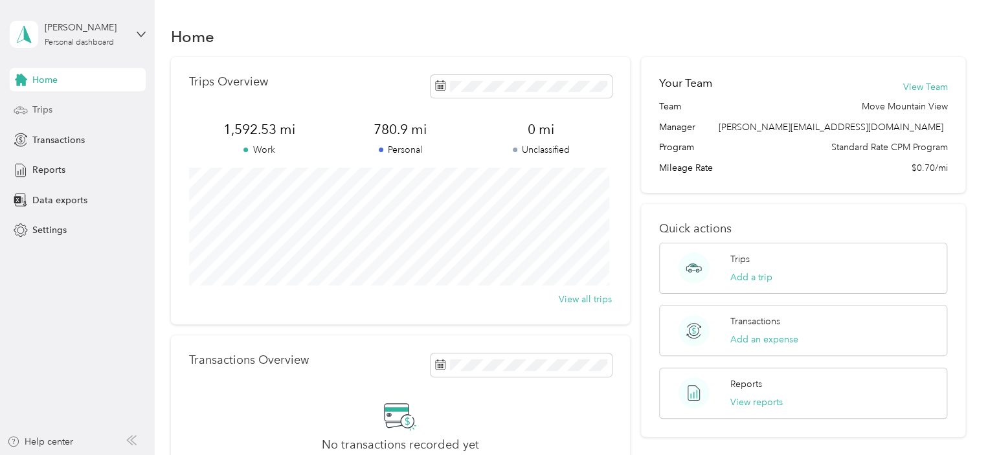
click at [48, 111] on span "Trips" at bounding box center [42, 110] width 20 height 14
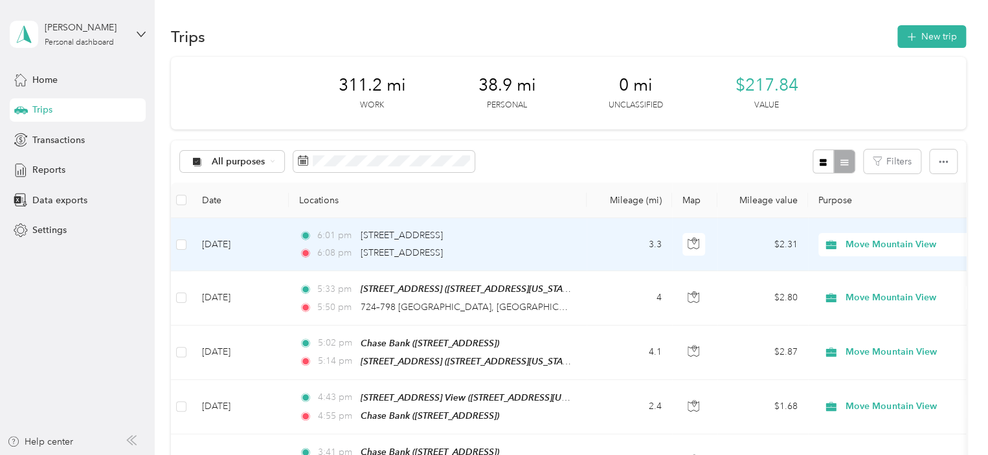
click at [888, 248] on span "Move Mountain View" at bounding box center [904, 245] width 118 height 14
click at [867, 289] on span "Personal" at bounding box center [910, 291] width 120 height 14
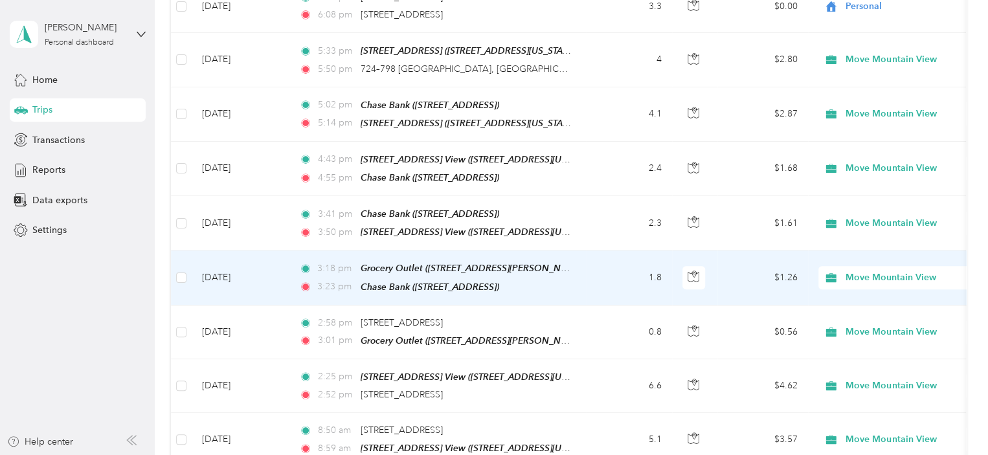
scroll to position [259, 0]
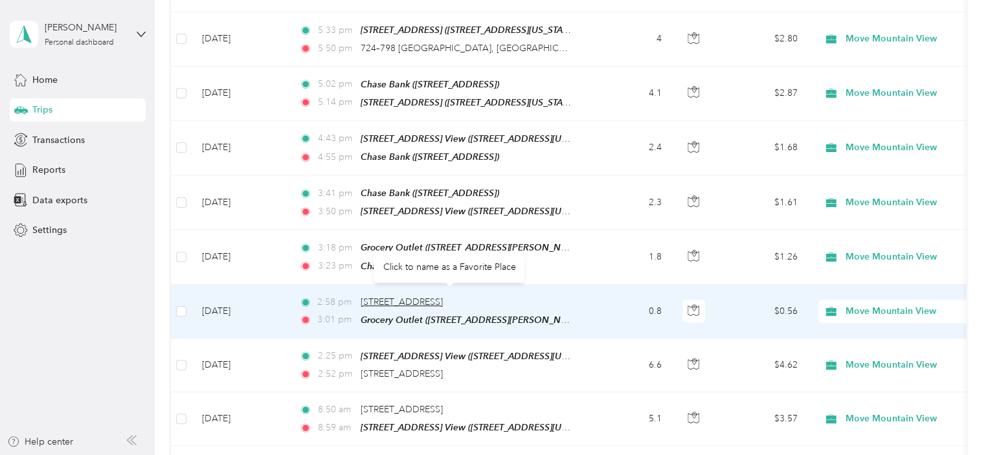
click at [443, 296] on span "[STREET_ADDRESS]" at bounding box center [402, 301] width 82 height 11
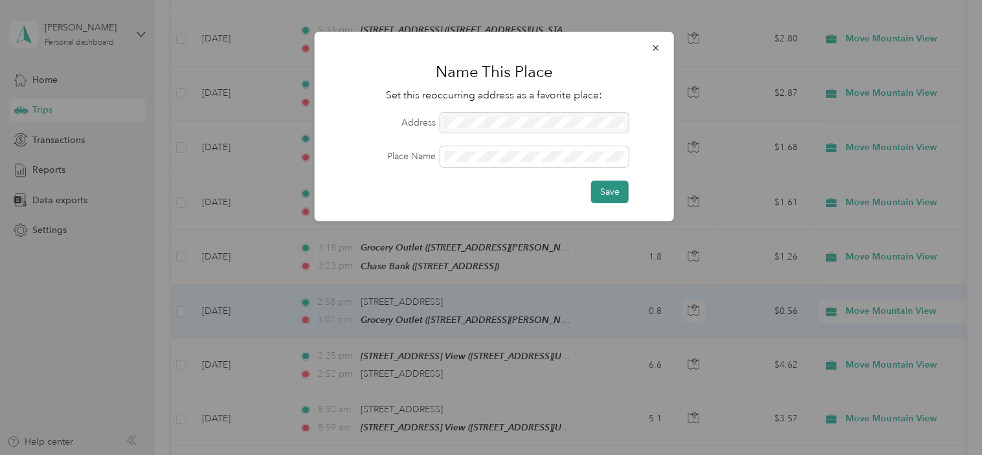
click at [617, 190] on button "Save" at bounding box center [610, 192] width 38 height 23
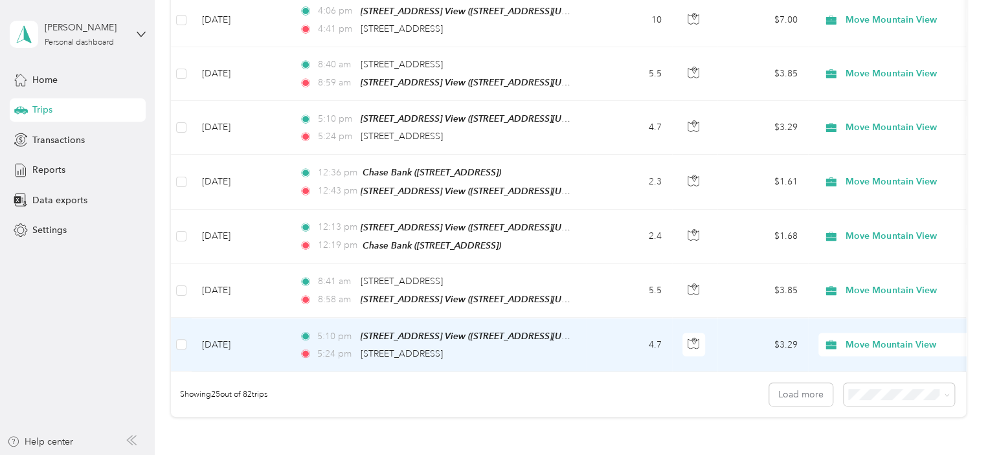
scroll to position [1230, 0]
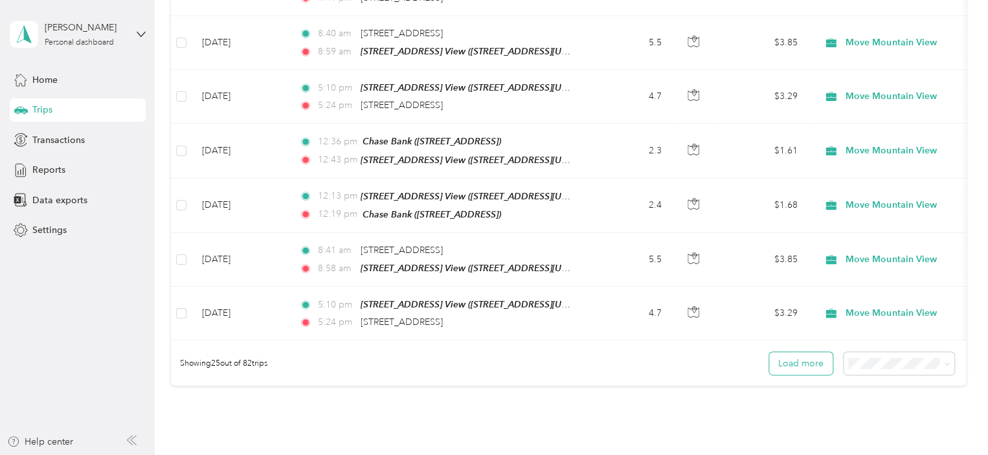
click at [799, 352] on button "Load more" at bounding box center [800, 363] width 63 height 23
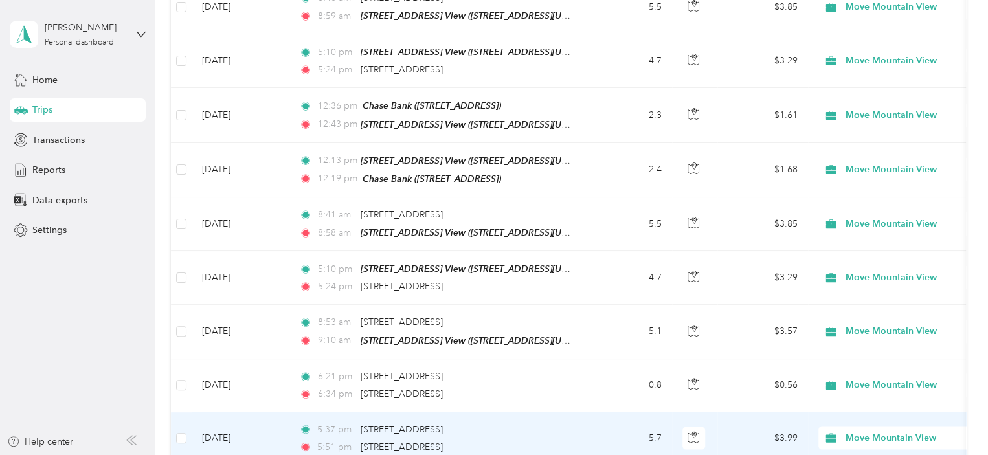
scroll to position [1295, 0]
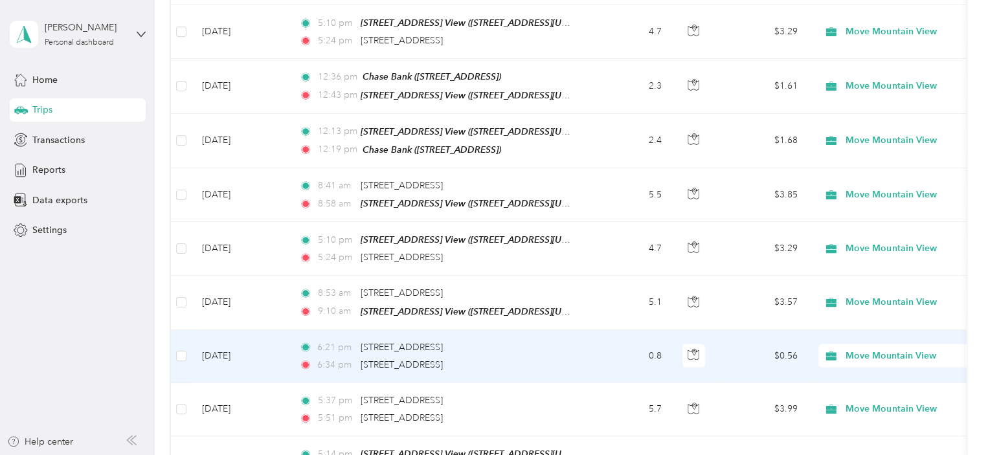
click at [906, 349] on span "Move Mountain View" at bounding box center [904, 356] width 118 height 14
click at [871, 373] on span "Personal" at bounding box center [910, 377] width 120 height 14
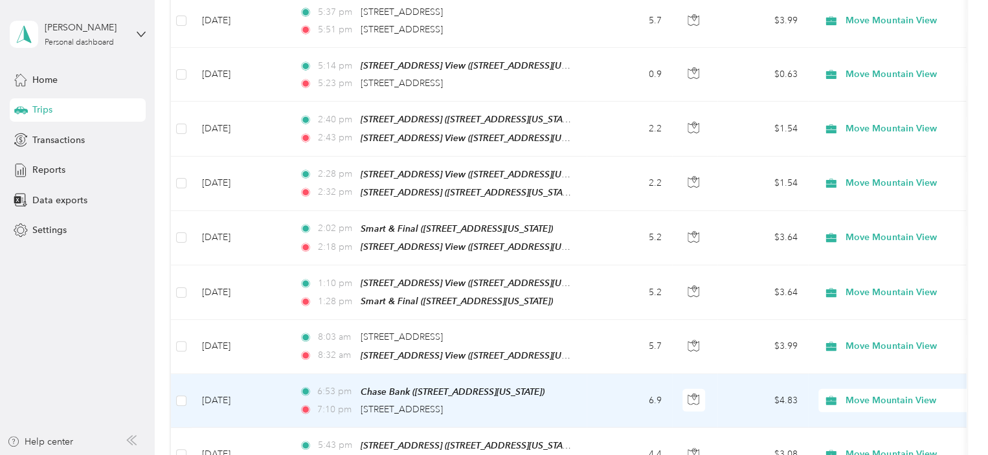
scroll to position [1748, 0]
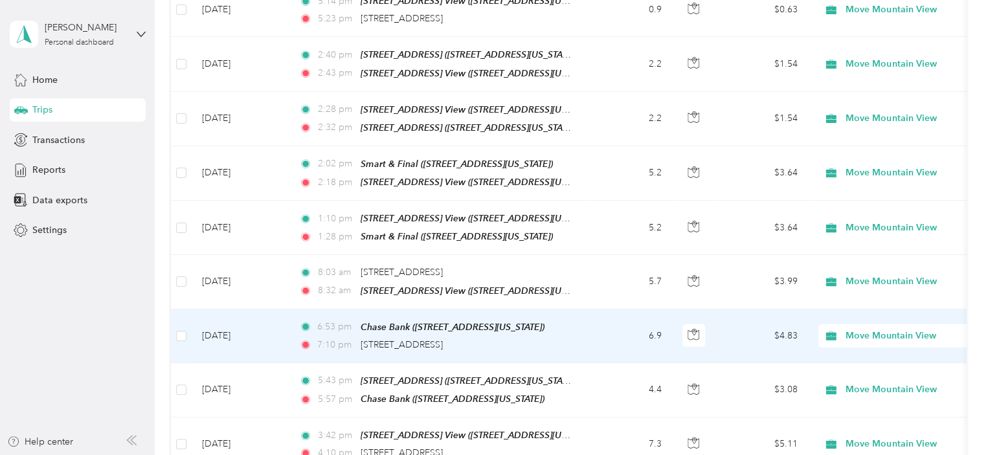
click at [878, 329] on span "Move Mountain View" at bounding box center [904, 336] width 118 height 14
click at [865, 344] on span "Personal" at bounding box center [910, 349] width 120 height 14
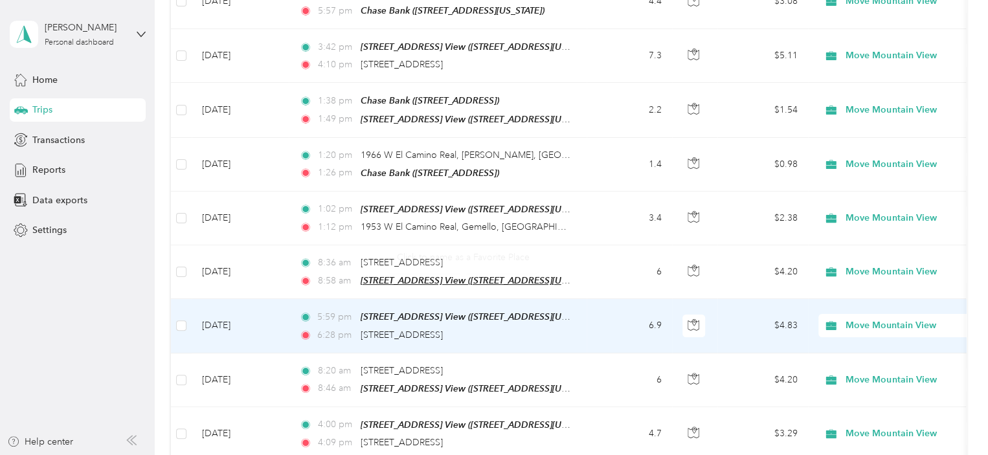
scroll to position [2201, 0]
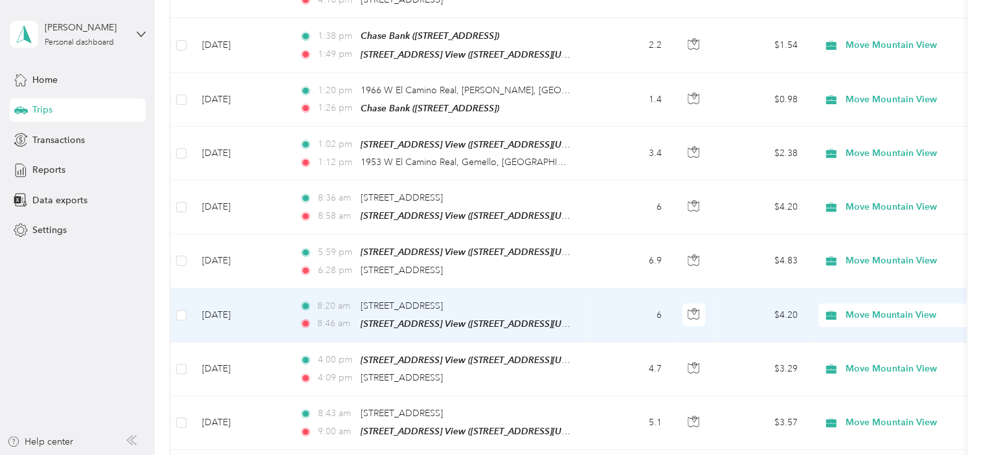
click at [868, 308] on span "Move Mountain View" at bounding box center [904, 315] width 118 height 14
click at [861, 317] on span "Personal" at bounding box center [910, 321] width 120 height 14
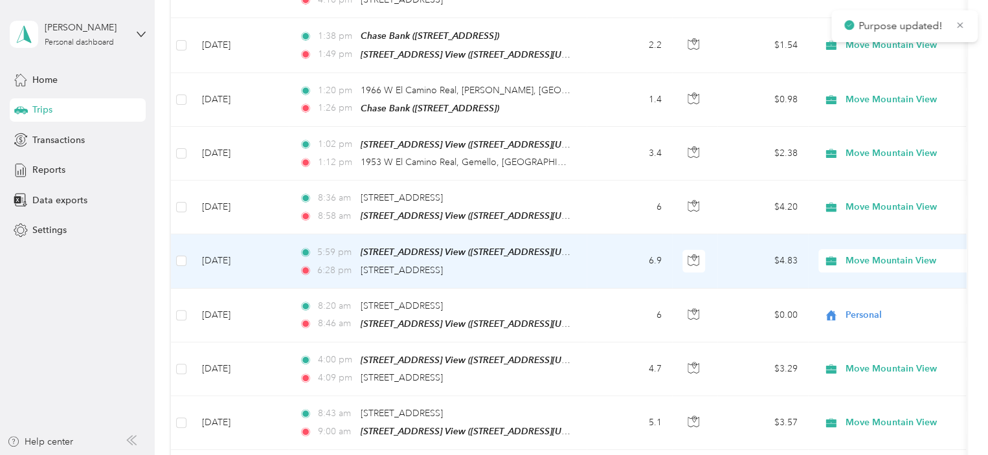
click at [891, 254] on span "Move Mountain View" at bounding box center [904, 261] width 118 height 14
click at [866, 267] on span "Personal" at bounding box center [910, 264] width 120 height 14
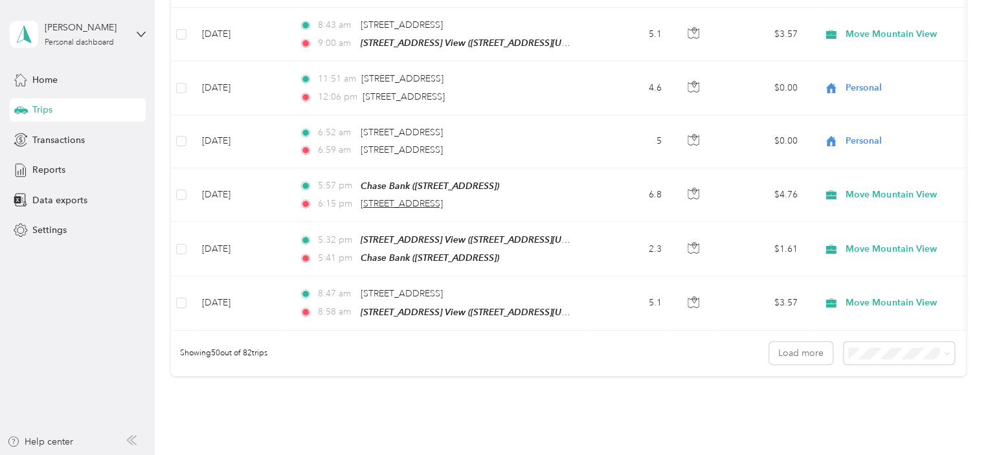
scroll to position [2652, 0]
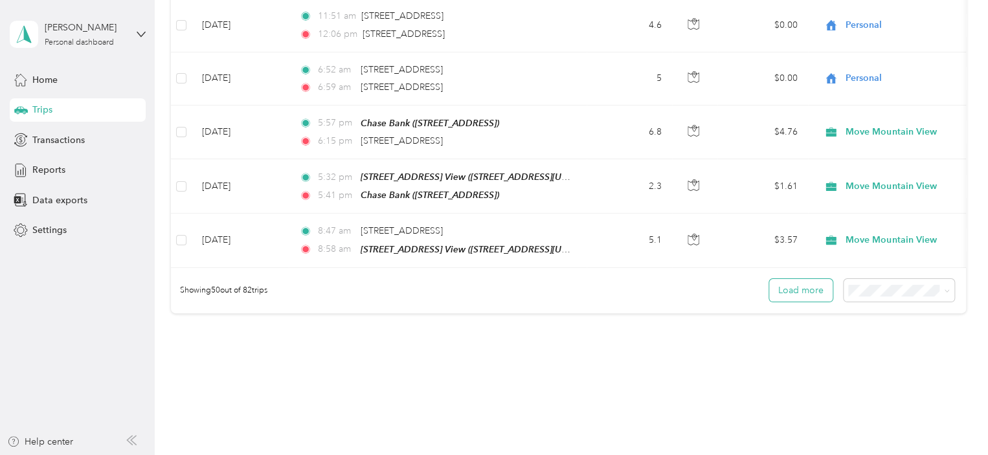
click at [806, 279] on button "Load more" at bounding box center [800, 290] width 63 height 23
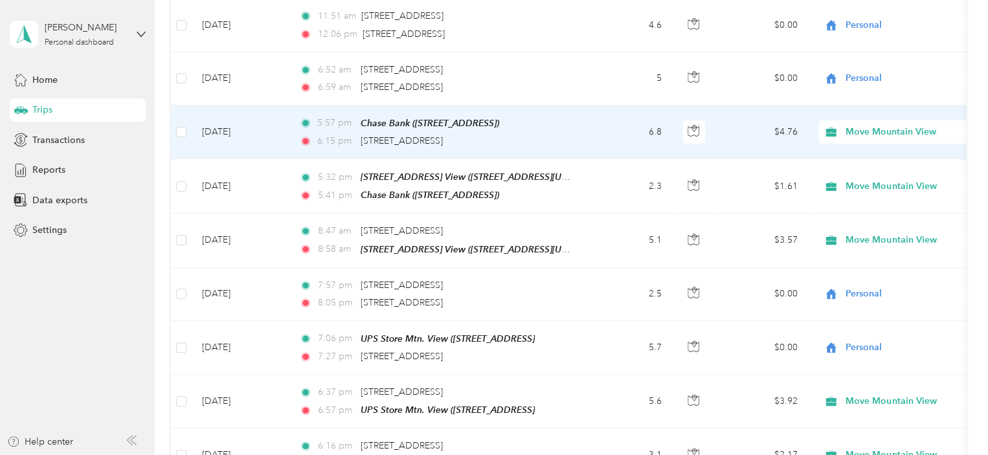
click at [864, 125] on span "Move Mountain View" at bounding box center [904, 132] width 118 height 14
click at [867, 133] on span "Personal" at bounding box center [910, 130] width 120 height 14
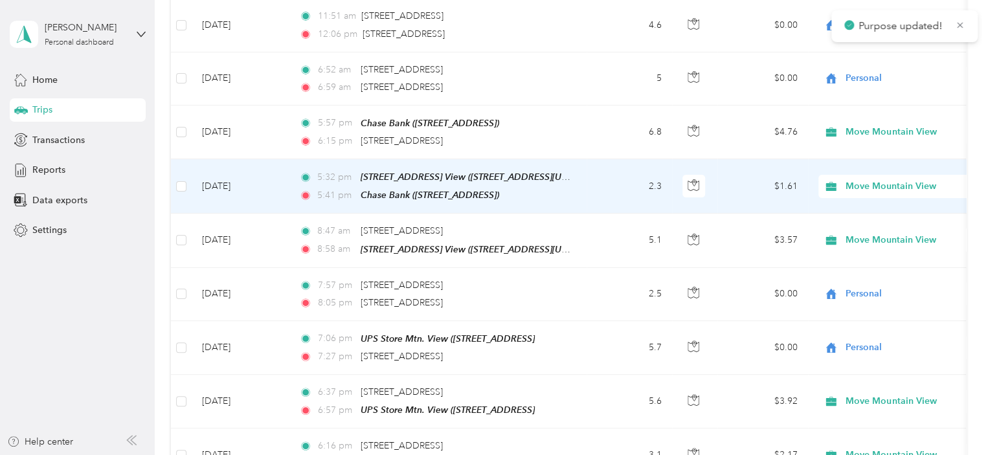
click at [866, 179] on span "Move Mountain View" at bounding box center [904, 186] width 118 height 14
click at [867, 186] on span "Personal" at bounding box center [910, 188] width 120 height 14
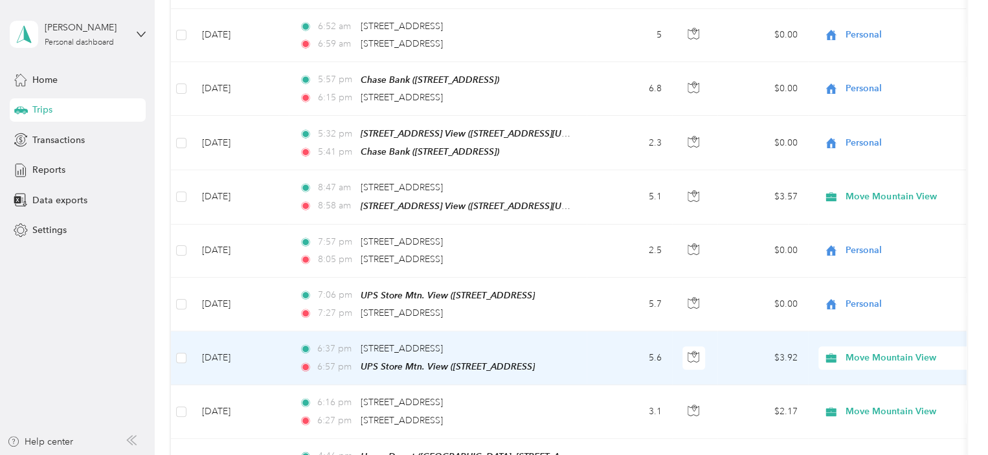
scroll to position [2717, 0]
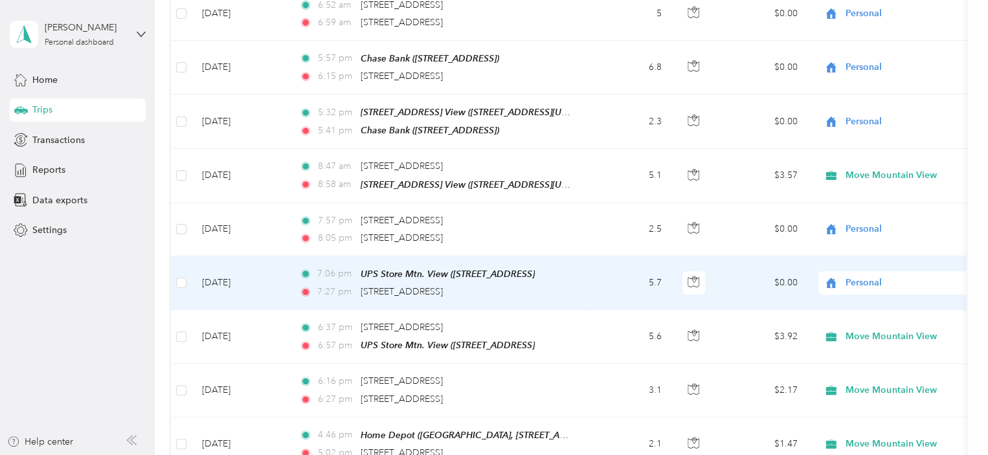
click at [857, 276] on span "Personal" at bounding box center [904, 283] width 118 height 14
click at [854, 259] on span "Move Mountain View" at bounding box center [910, 256] width 120 height 14
click at [860, 276] on span "Personal" at bounding box center [904, 283] width 118 height 14
click at [865, 261] on span "Move Mountain View" at bounding box center [902, 260] width 105 height 14
click at [872, 276] on span "Move Mountain View" at bounding box center [904, 283] width 118 height 14
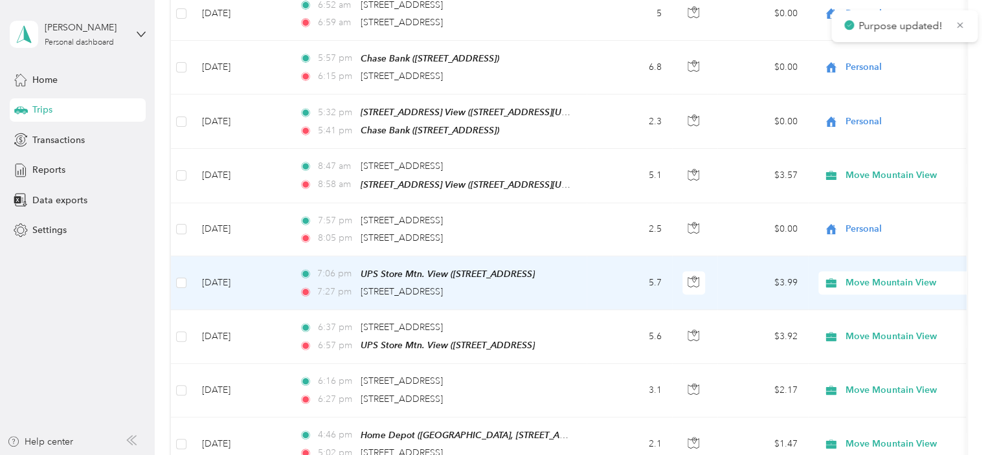
click at [860, 282] on span "Personal" at bounding box center [910, 283] width 120 height 14
click at [862, 276] on span "Move Mountain View" at bounding box center [904, 283] width 118 height 14
click at [867, 284] on li "Personal" at bounding box center [898, 282] width 161 height 23
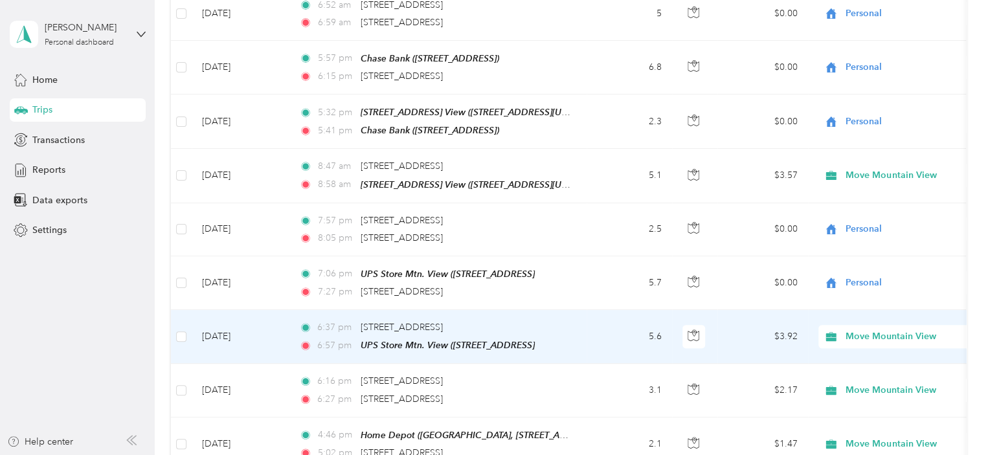
click at [887, 329] on span "Move Mountain View" at bounding box center [904, 336] width 118 height 14
click at [880, 334] on span "Personal" at bounding box center [910, 329] width 120 height 14
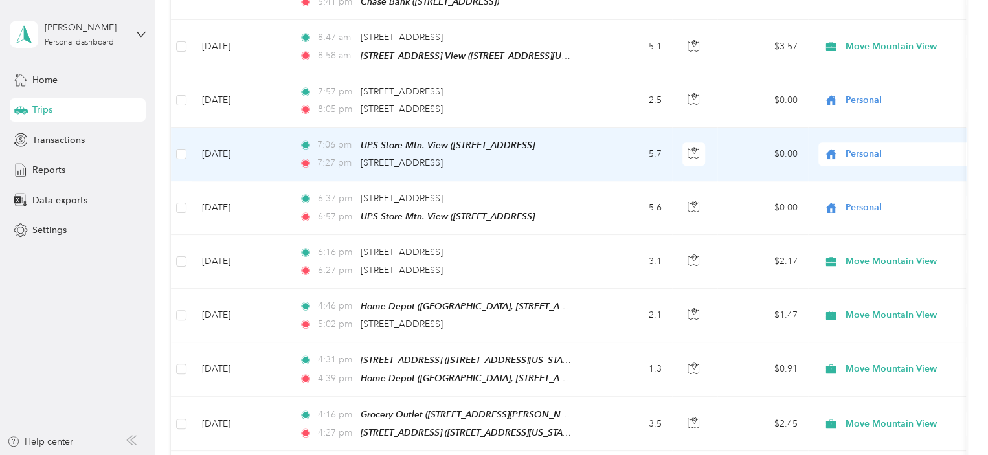
scroll to position [2846, 0]
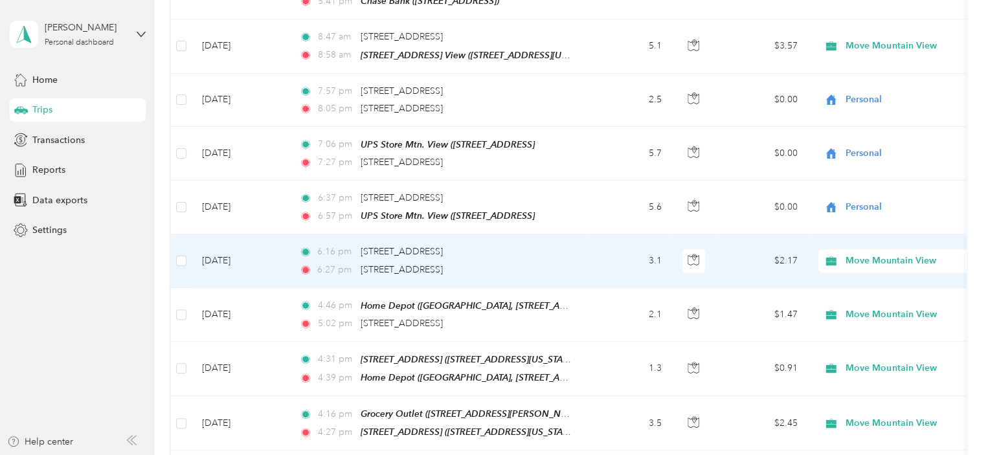
click at [878, 254] on span "Move Mountain View" at bounding box center [904, 261] width 118 height 14
click at [867, 257] on span "Personal" at bounding box center [910, 258] width 120 height 14
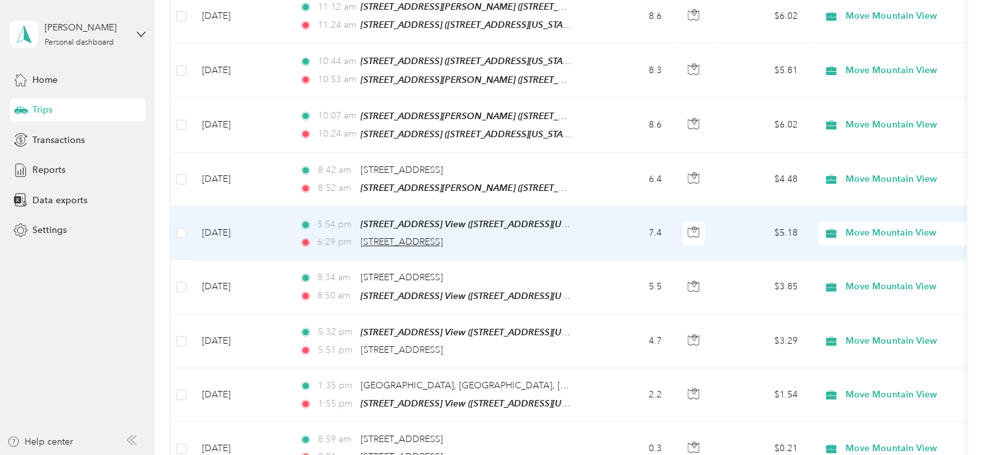
scroll to position [3493, 0]
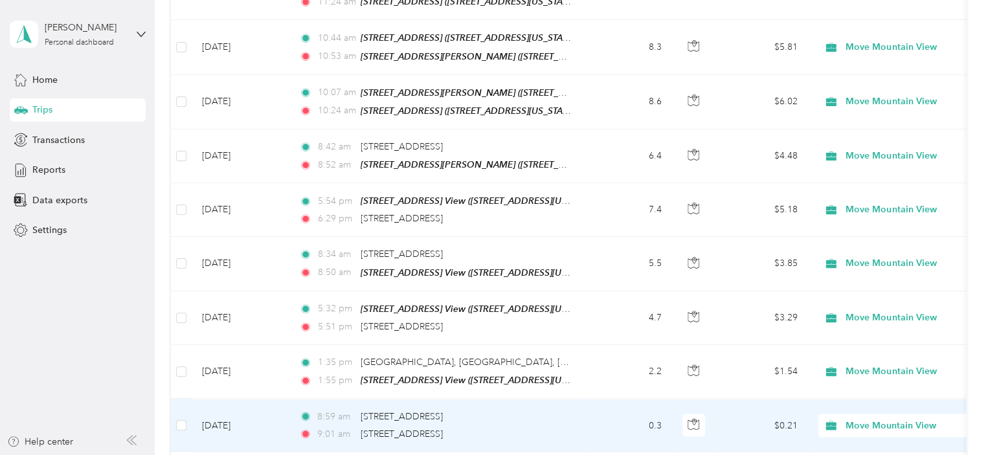
click at [878, 418] on span "Move Mountain View" at bounding box center [904, 425] width 118 height 14
click at [872, 405] on span "Personal" at bounding box center [910, 405] width 120 height 14
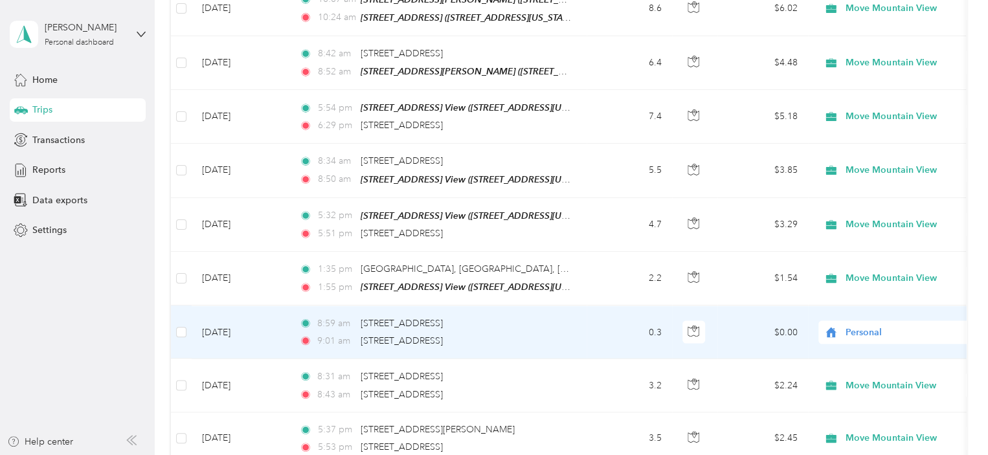
scroll to position [3623, 0]
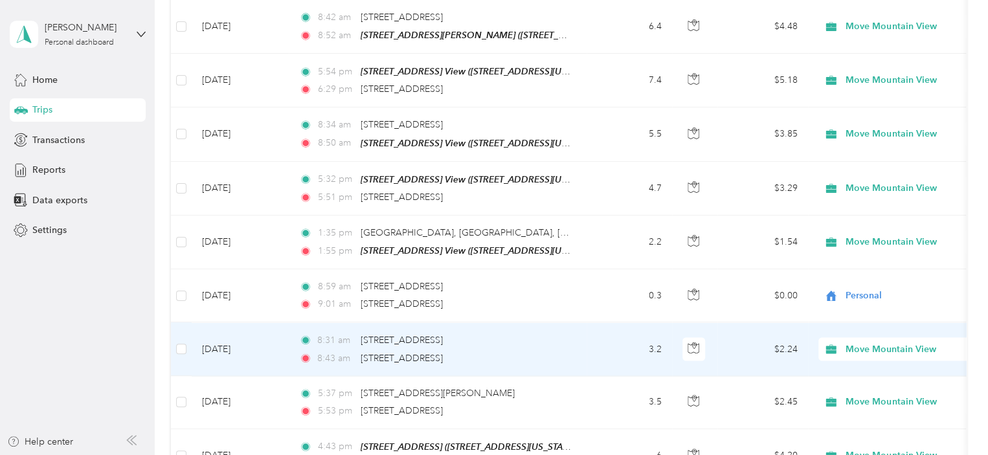
click at [860, 342] on span "Move Mountain View" at bounding box center [904, 349] width 118 height 14
click at [862, 331] on span "Personal" at bounding box center [910, 333] width 120 height 14
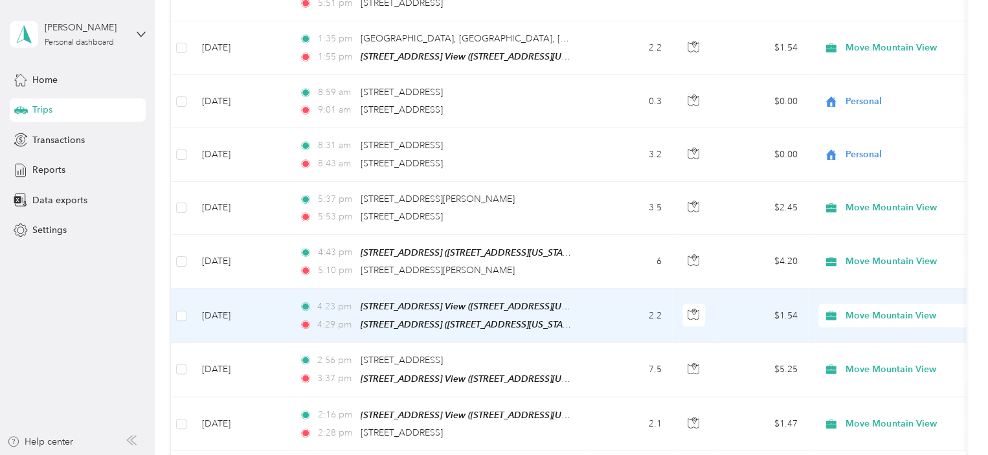
scroll to position [3882, 0]
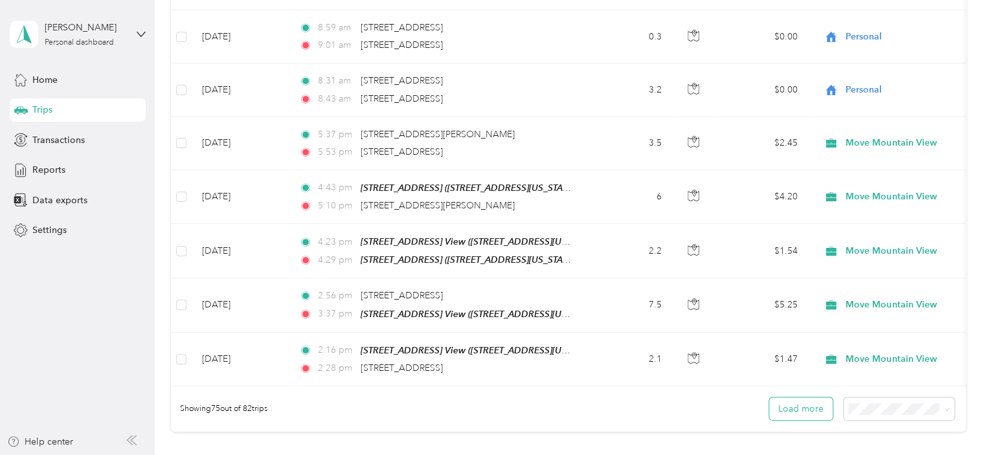
click at [806, 397] on button "Load more" at bounding box center [800, 408] width 63 height 23
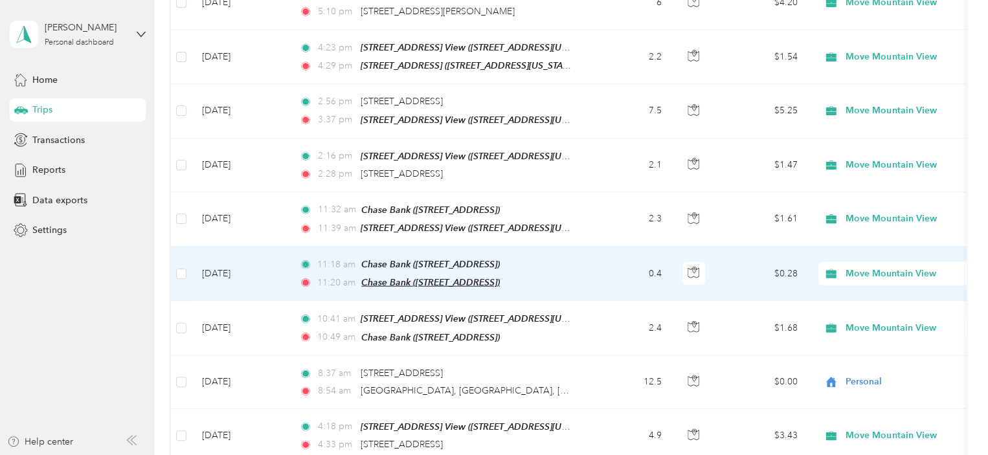
scroll to position [4140, 0]
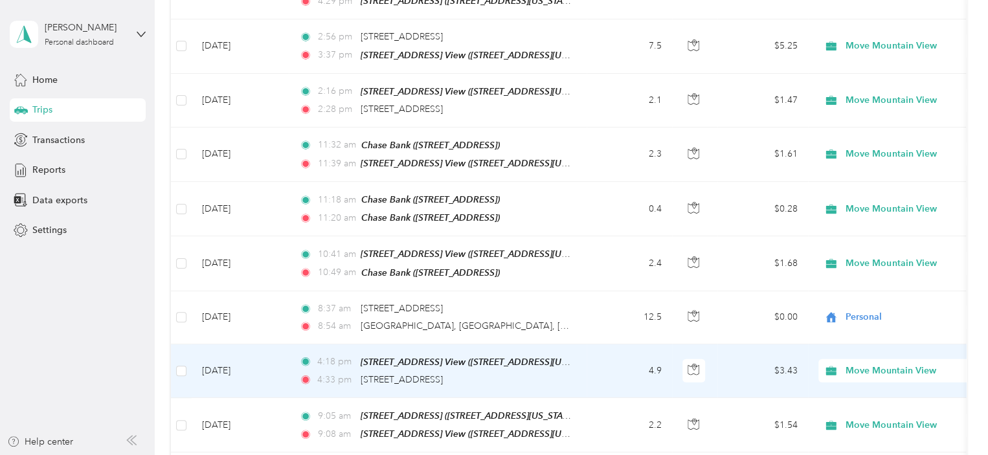
click at [880, 364] on span "Move Mountain View" at bounding box center [904, 371] width 118 height 14
click at [871, 343] on span "Personal" at bounding box center [910, 344] width 120 height 14
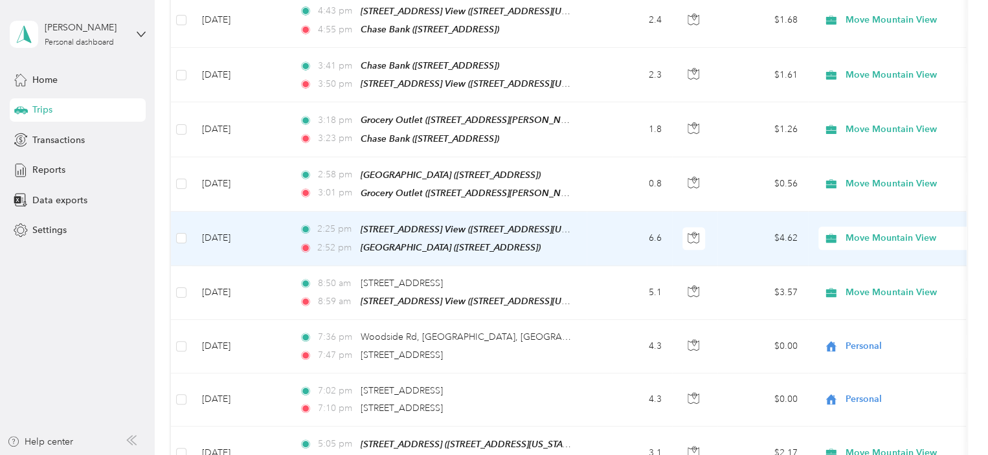
scroll to position [0, 0]
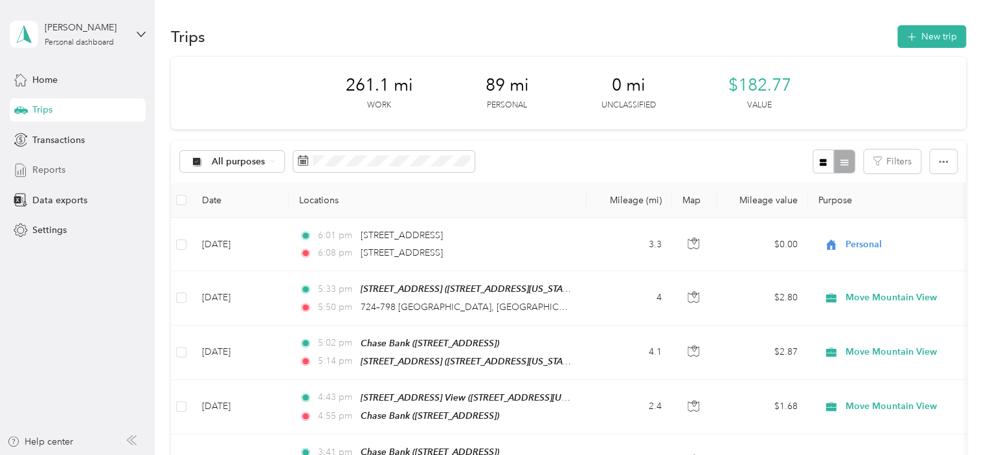
click at [47, 166] on span "Reports" at bounding box center [48, 170] width 33 height 14
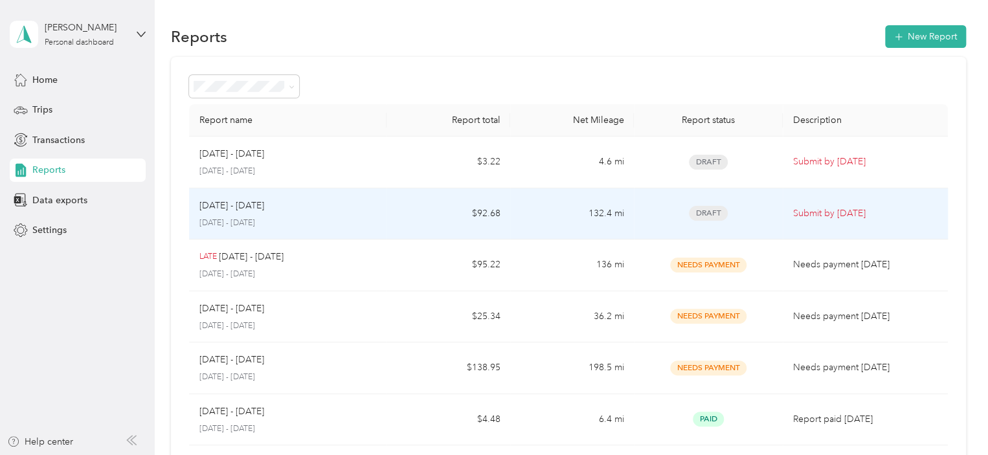
click at [224, 206] on p "[DATE] - [DATE]" at bounding box center [231, 206] width 65 height 14
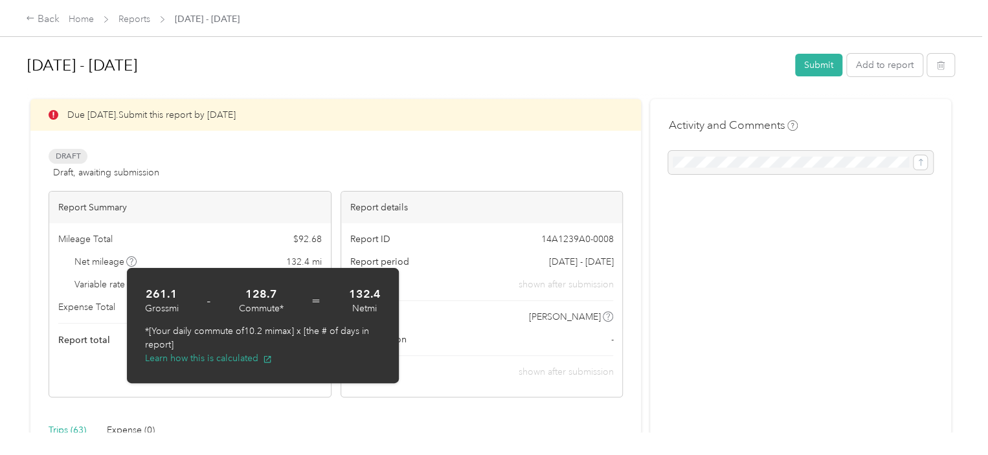
click at [269, 168] on div "Draft Draft, awaiting submission View activity & comments" at bounding box center [336, 164] width 574 height 31
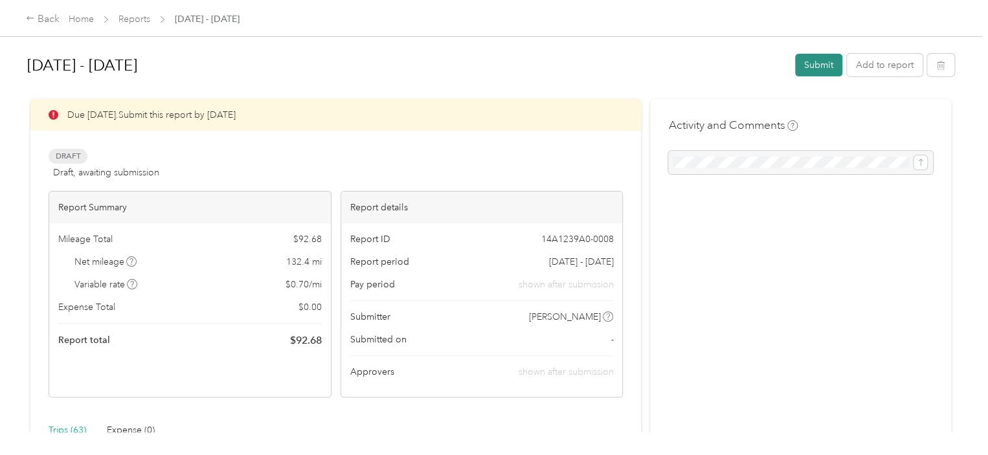
click at [816, 64] on button "Submit" at bounding box center [818, 65] width 47 height 23
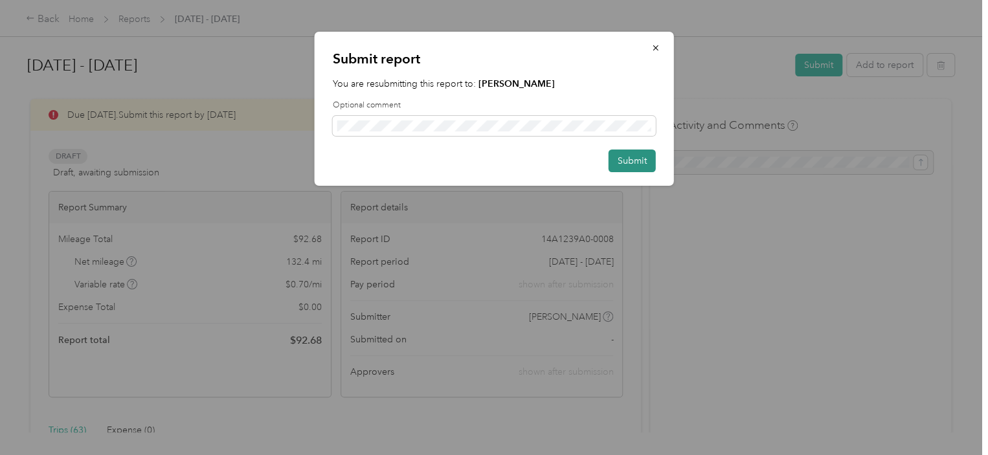
click at [633, 160] on button "Submit" at bounding box center [631, 161] width 47 height 23
